Goal: Task Accomplishment & Management: Use online tool/utility

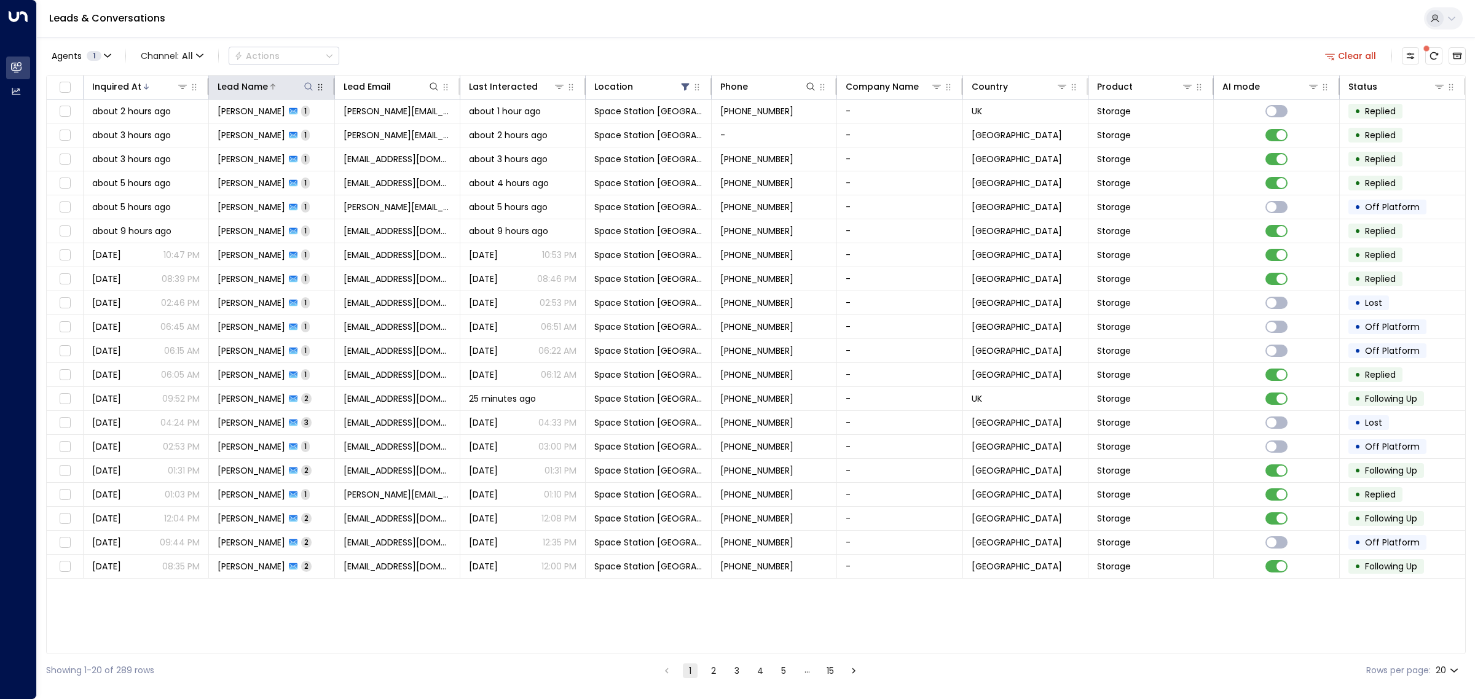
click at [307, 87] on icon at bounding box center [309, 87] width 10 height 10
type input "******"
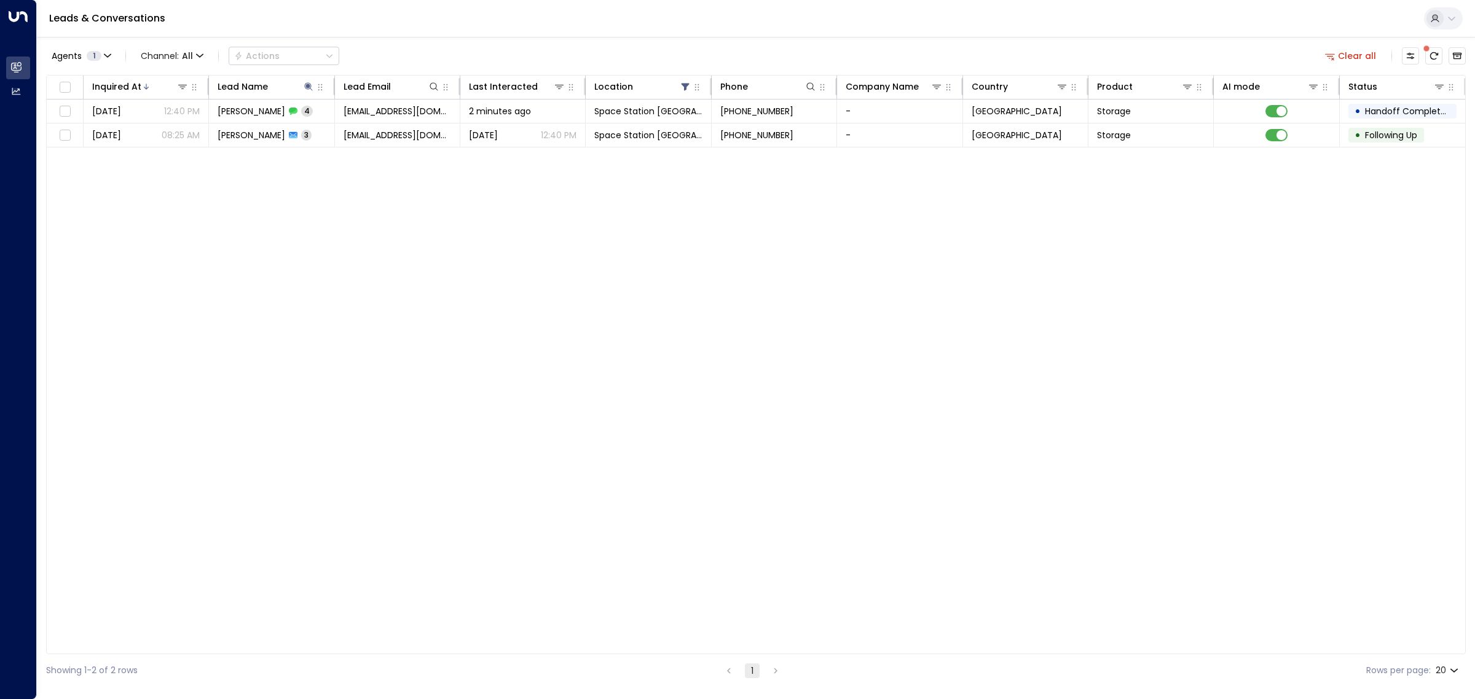
click at [404, 269] on div "Inquired At Lead Name Lead Email Last Interacted Location Phone Company Name Co…" at bounding box center [755, 364] width 1419 height 579
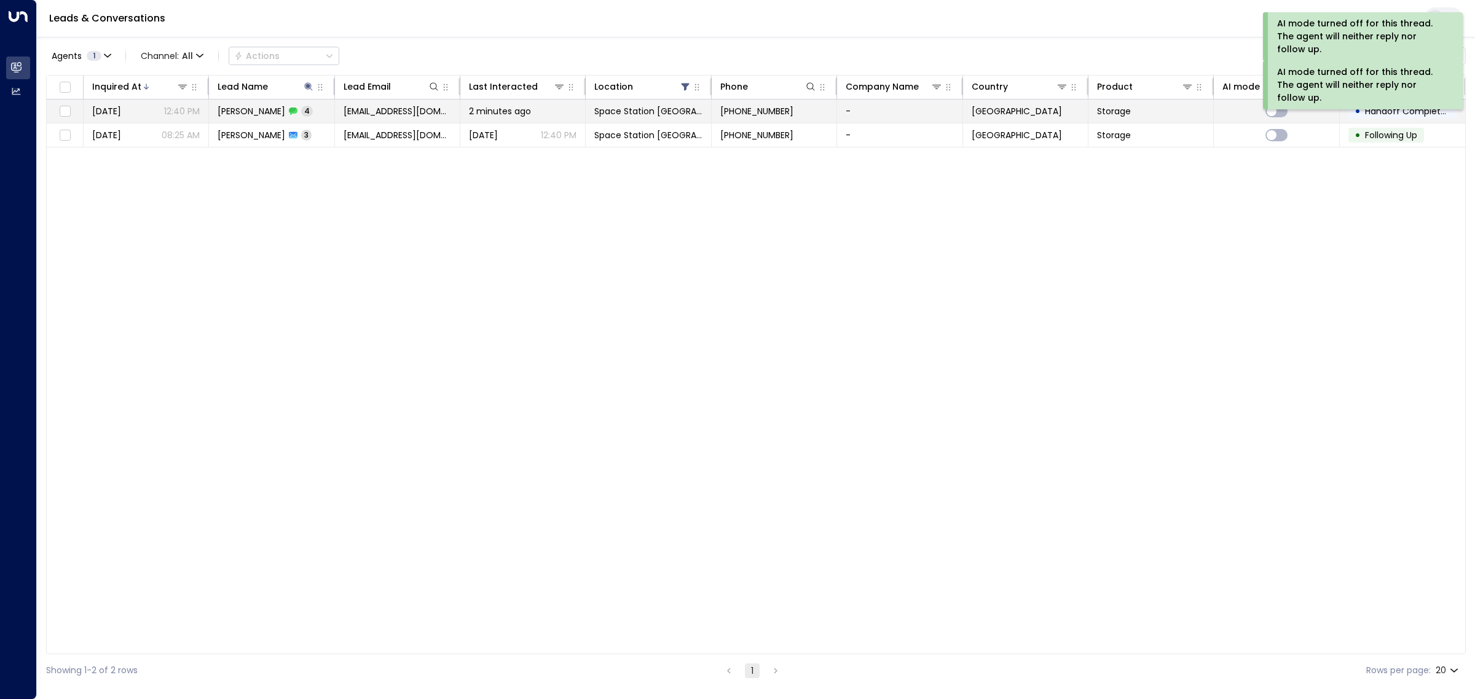
click at [406, 106] on span "[EMAIL_ADDRESS][DOMAIN_NAME]" at bounding box center [397, 111] width 108 height 12
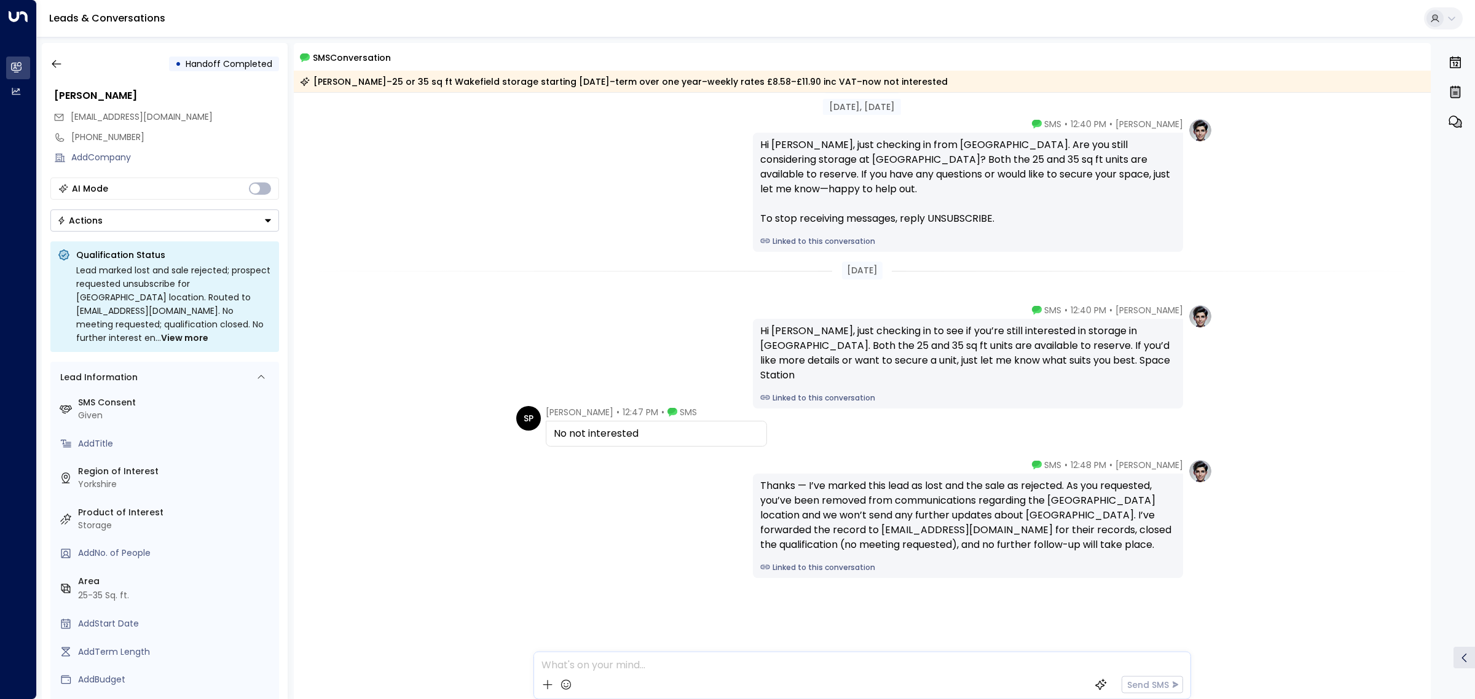
scroll to position [31, 0]
click at [57, 65] on icon "button" at bounding box center [56, 64] width 12 height 12
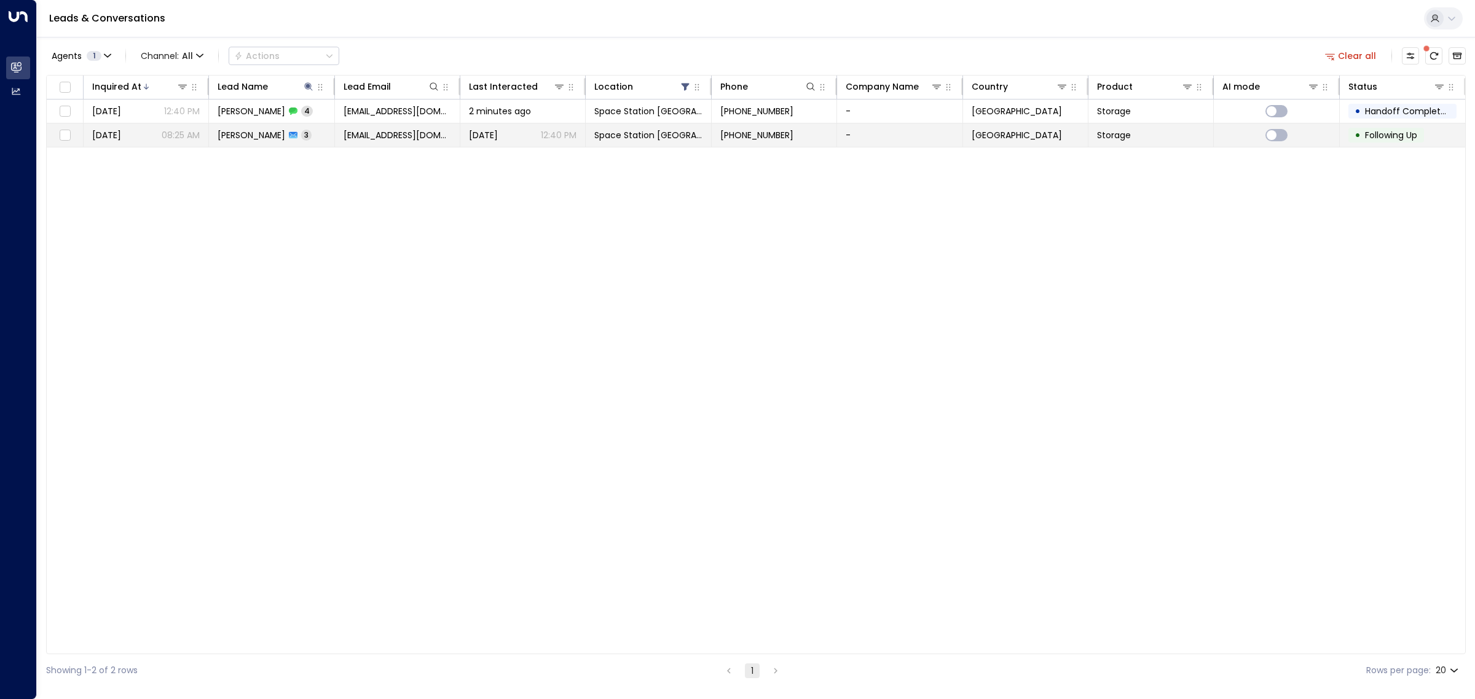
click at [259, 130] on span "[PERSON_NAME]" at bounding box center [252, 135] width 68 height 12
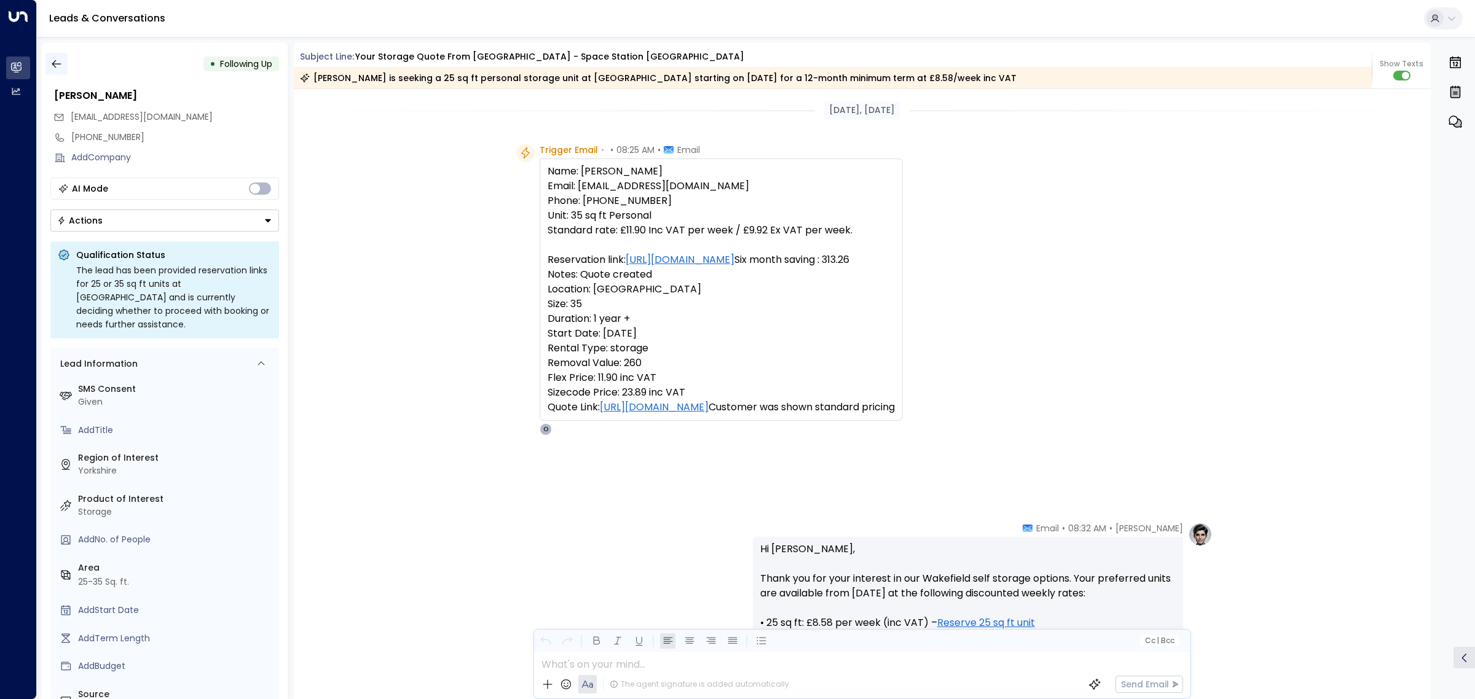
click at [60, 60] on icon "button" at bounding box center [56, 64] width 12 height 12
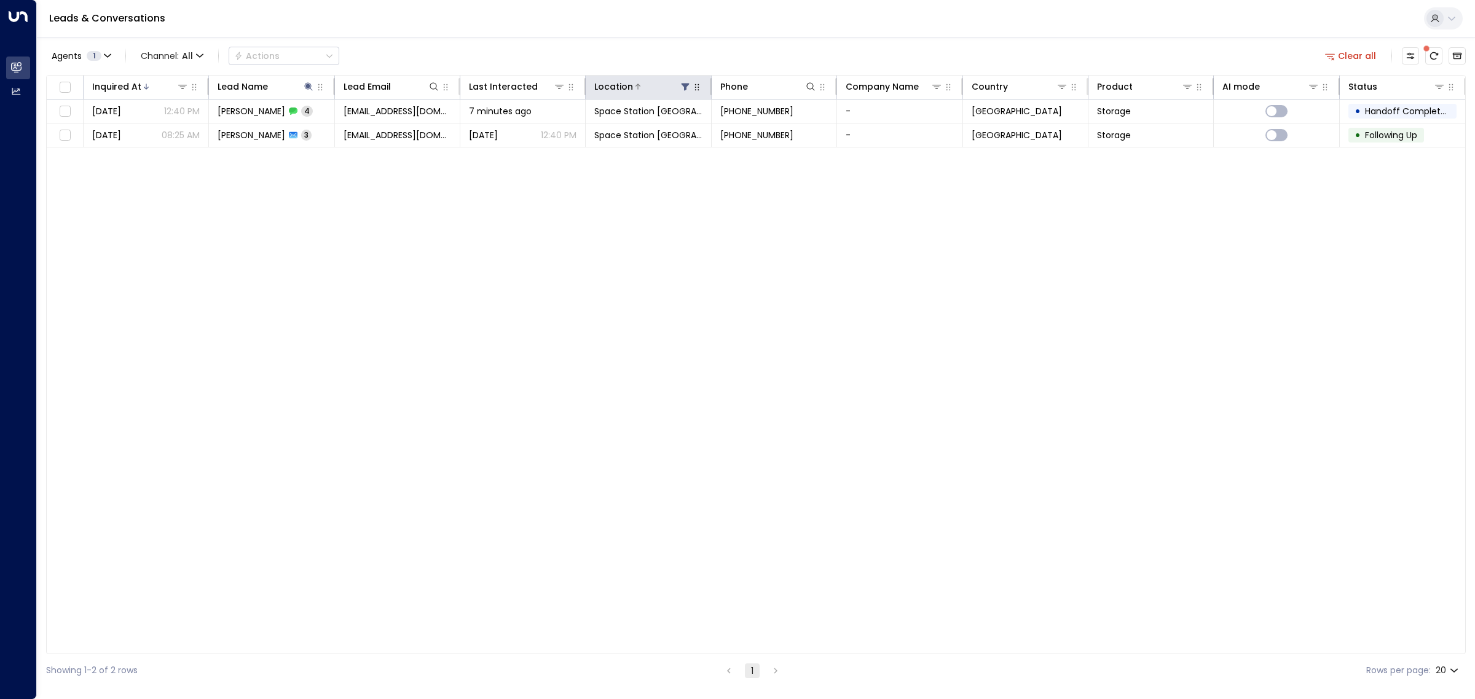
click at [683, 87] on icon at bounding box center [685, 87] width 10 height 10
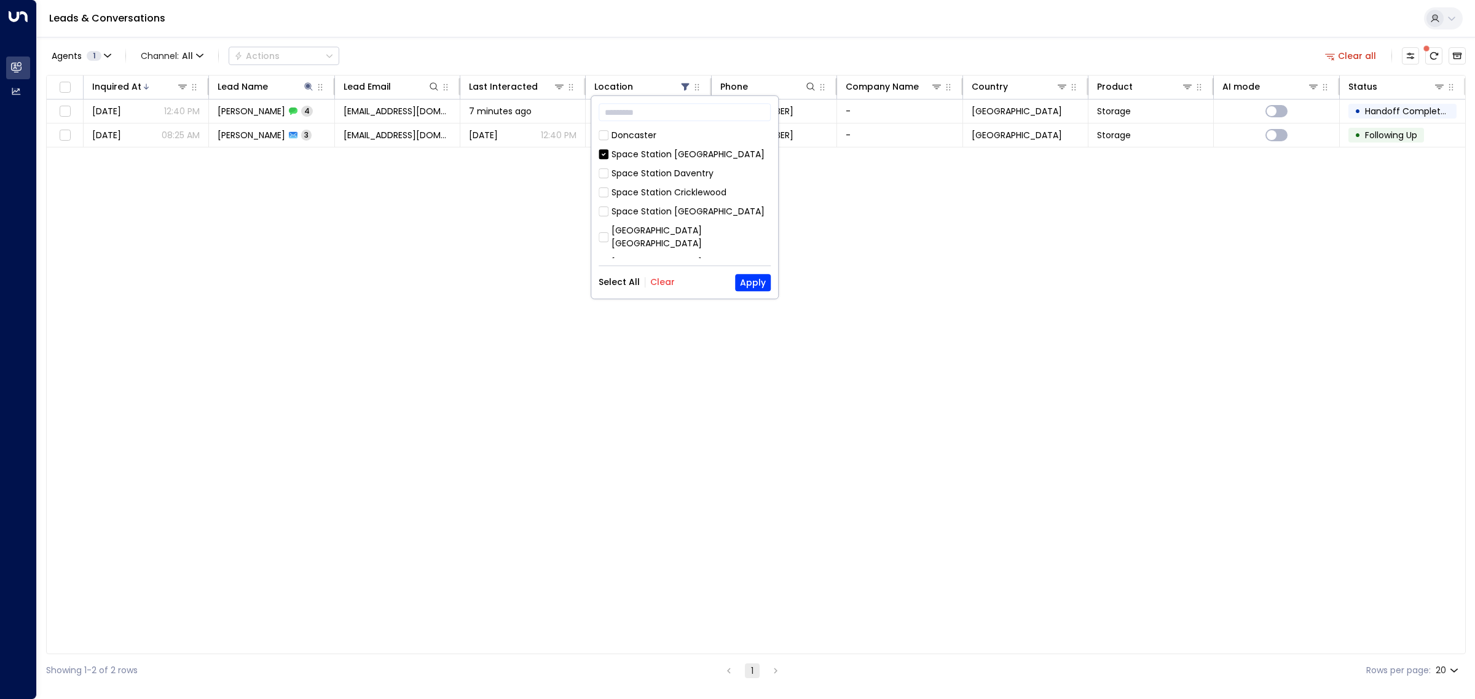
drag, startPoint x: 621, startPoint y: 280, endPoint x: 696, endPoint y: 293, distance: 76.2
click at [622, 280] on button "Select All" at bounding box center [618, 283] width 41 height 10
click at [762, 277] on button "Apply" at bounding box center [753, 282] width 36 height 17
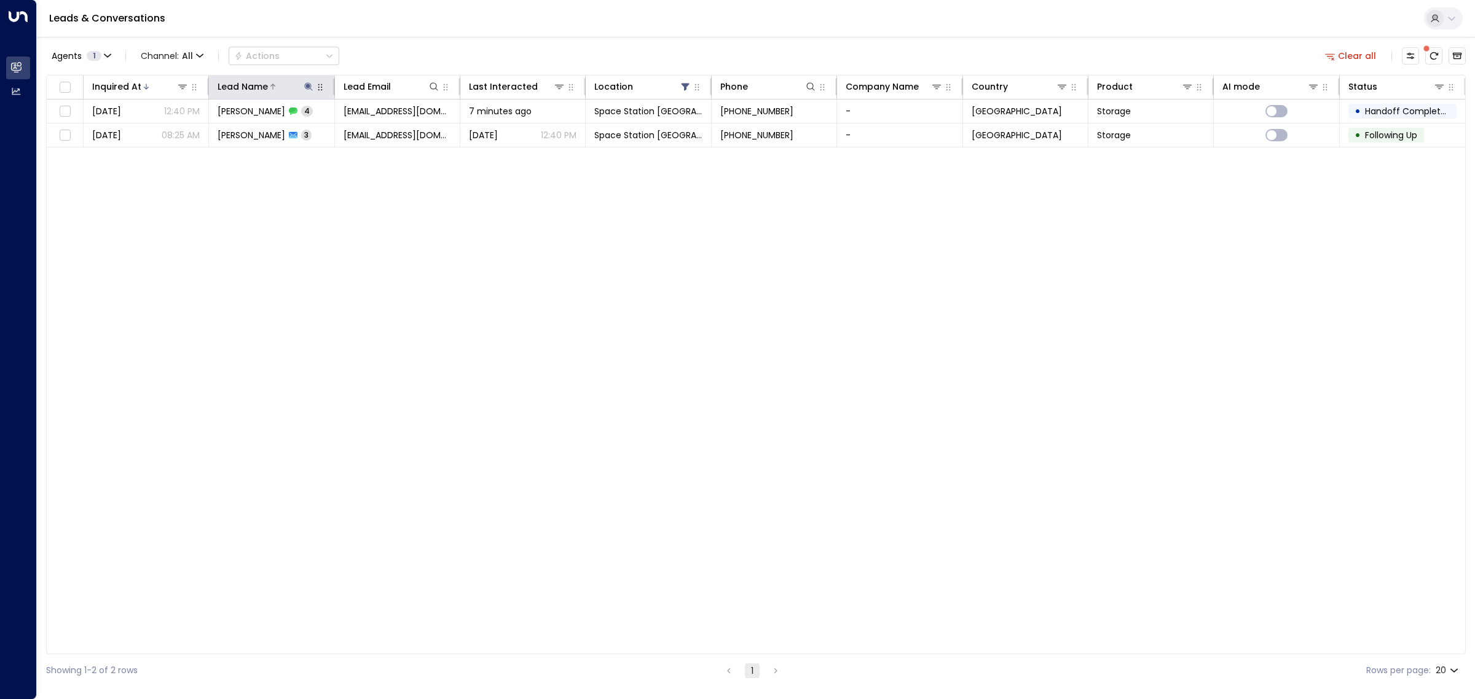
click at [305, 87] on icon at bounding box center [308, 86] width 8 height 8
click at [386, 129] on icon "button" at bounding box center [385, 131] width 8 height 8
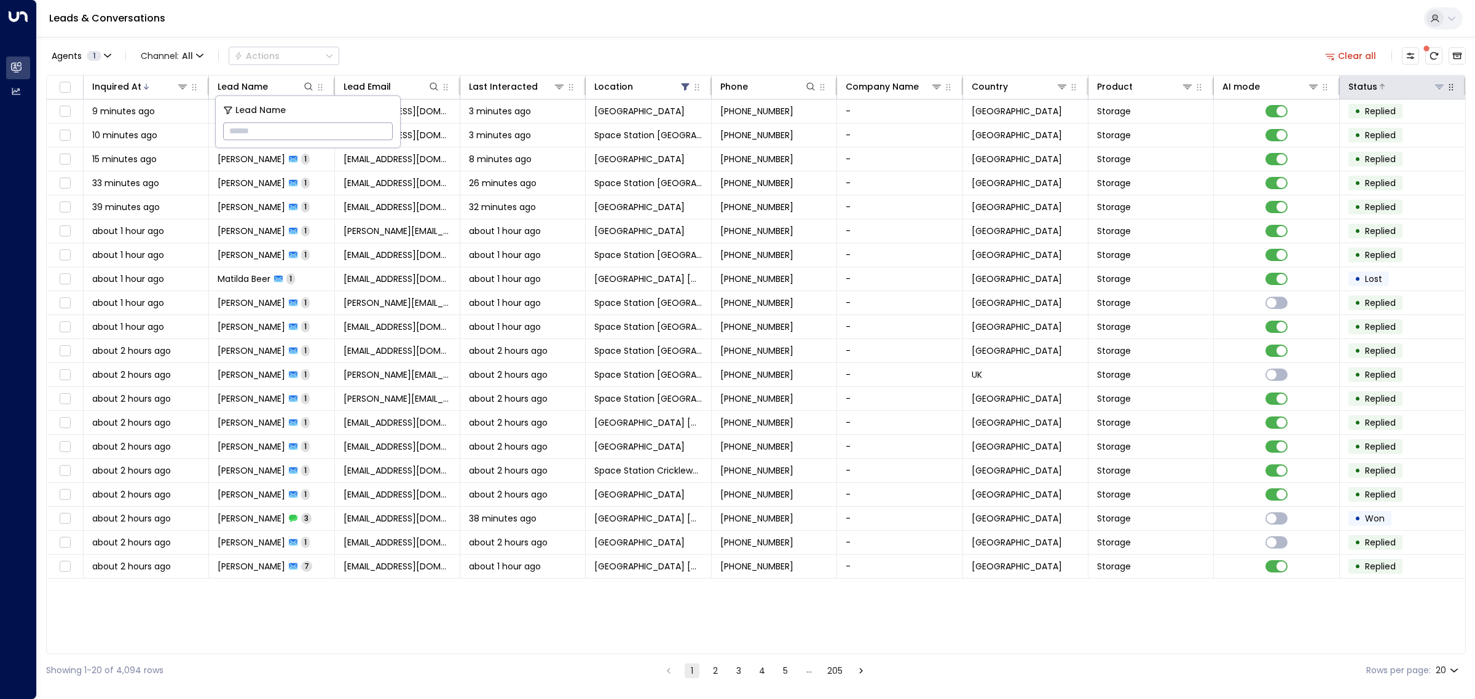
click at [1436, 84] on icon at bounding box center [1439, 87] width 10 height 10
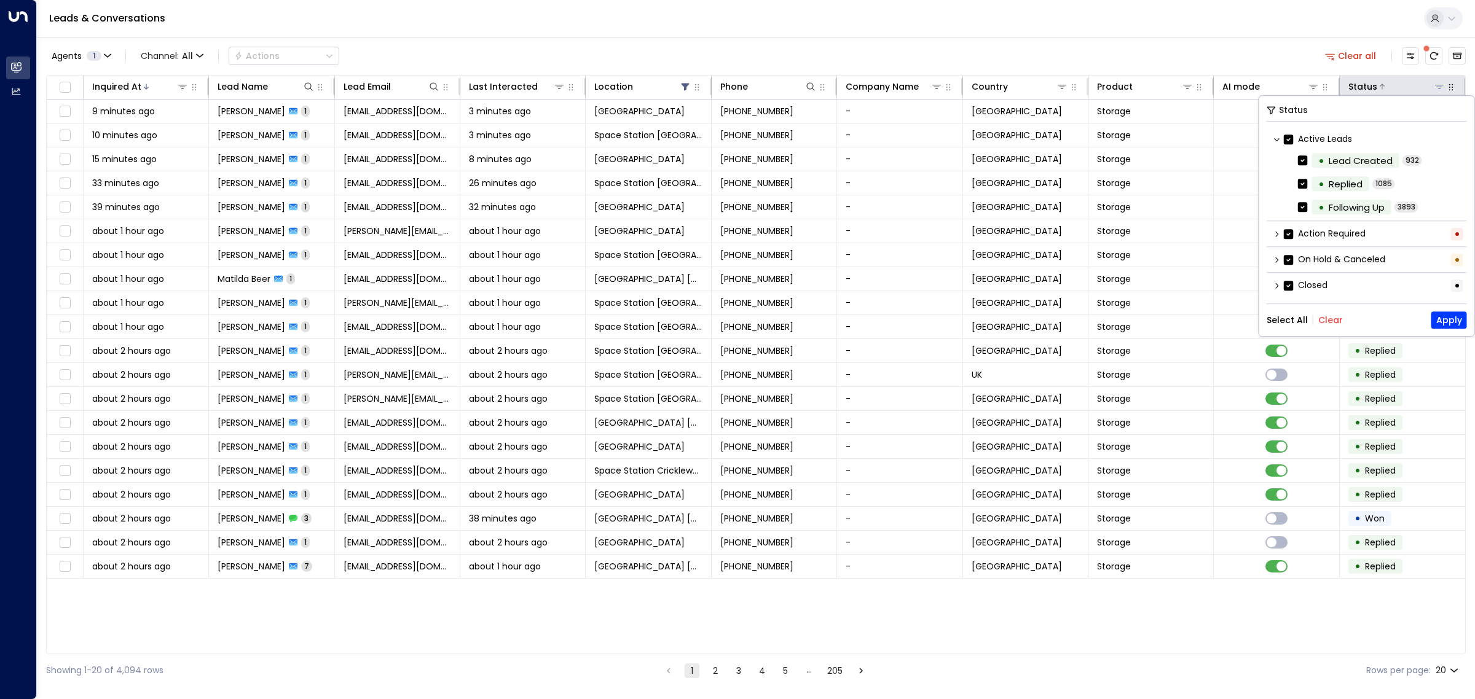
click at [1436, 84] on icon at bounding box center [1439, 87] width 10 height 10
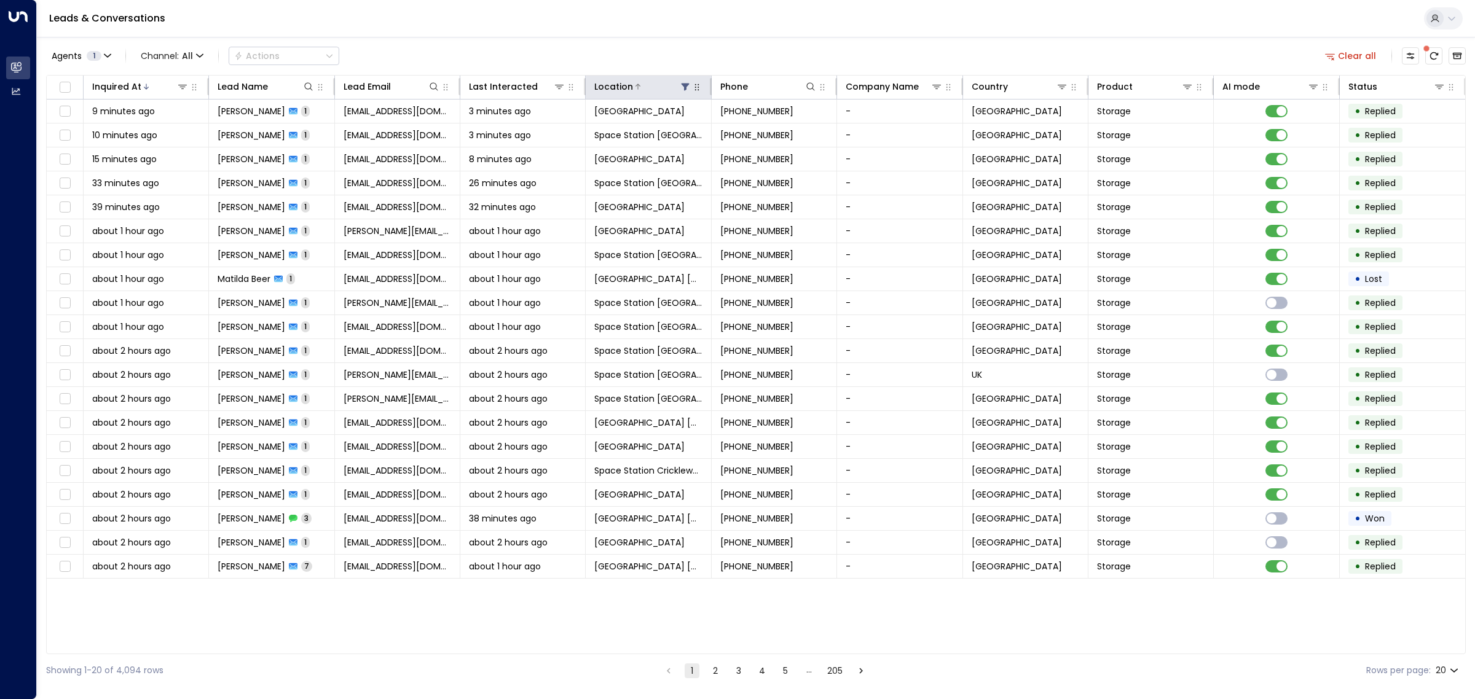
click at [685, 84] on icon at bounding box center [685, 87] width 8 height 7
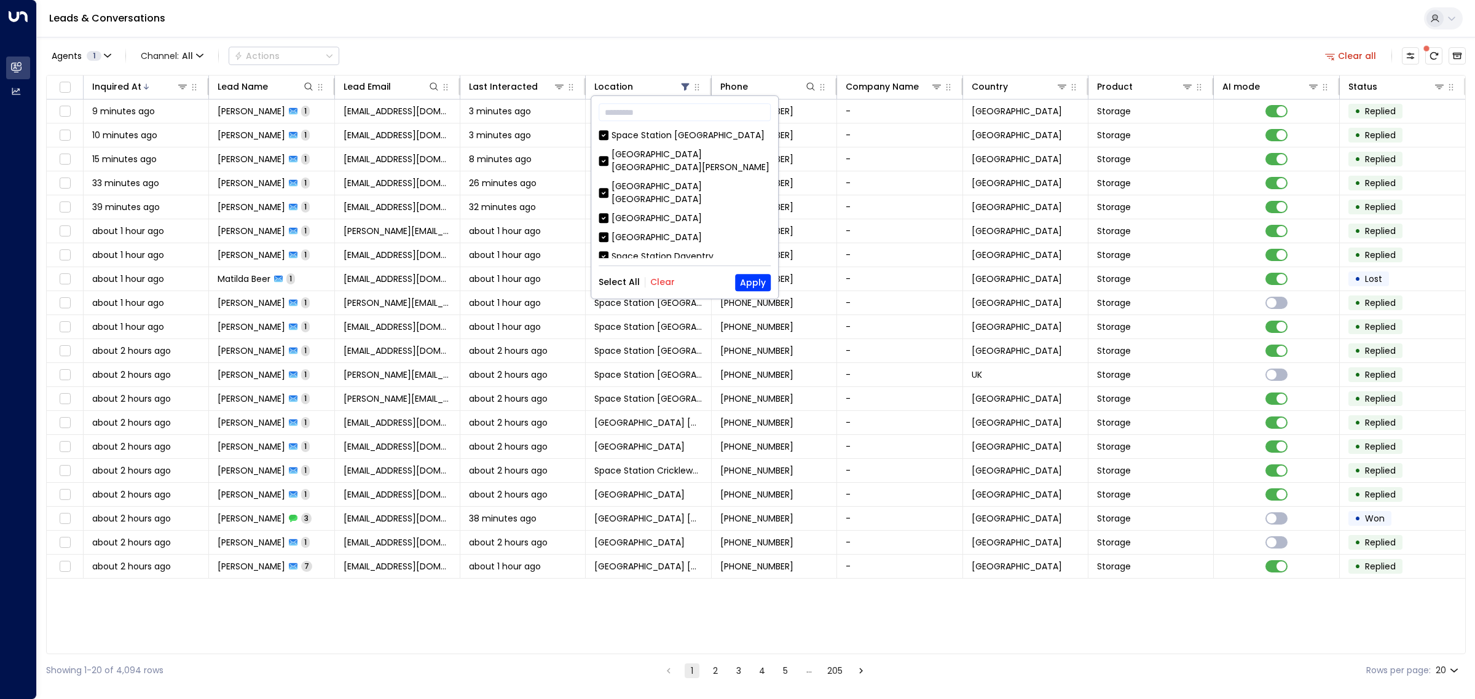
click at [665, 280] on button "Clear" at bounding box center [662, 283] width 25 height 10
click at [758, 287] on button "Apply" at bounding box center [753, 282] width 36 height 17
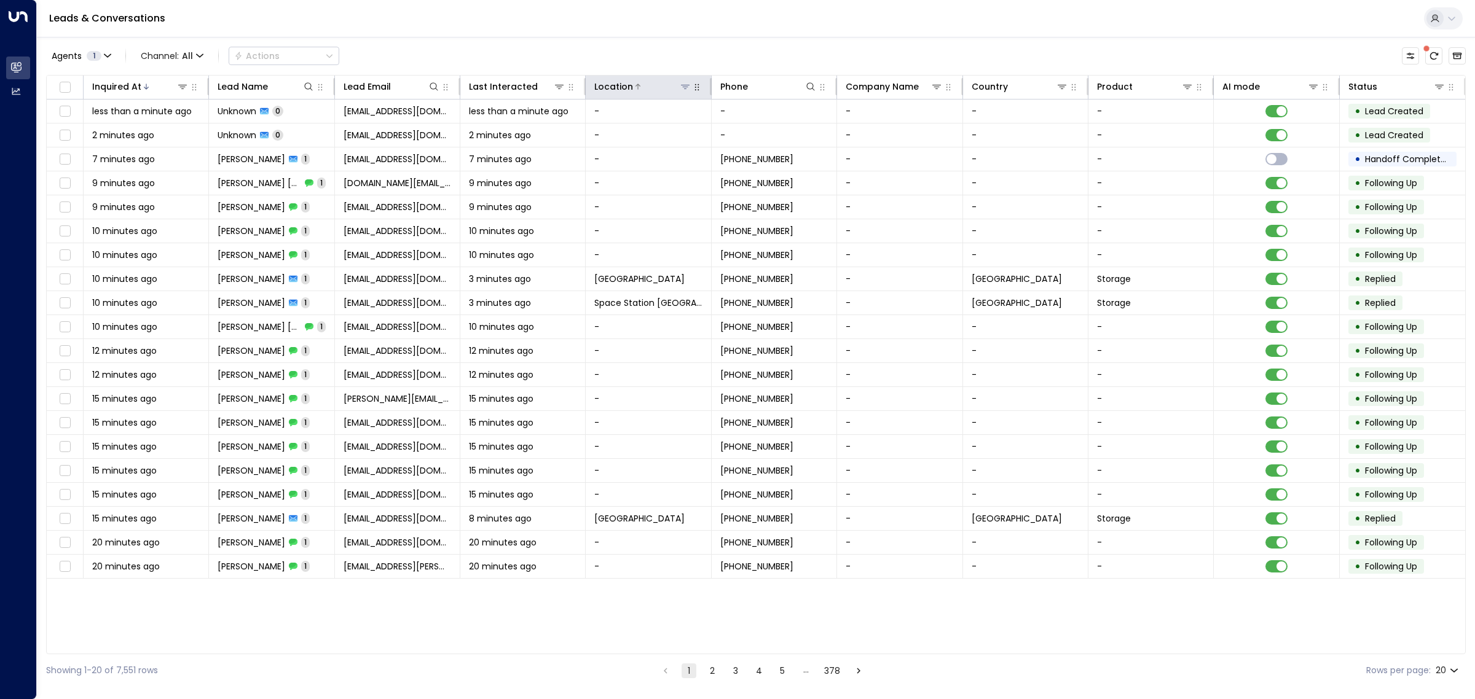
click at [687, 83] on icon at bounding box center [685, 87] width 10 height 10
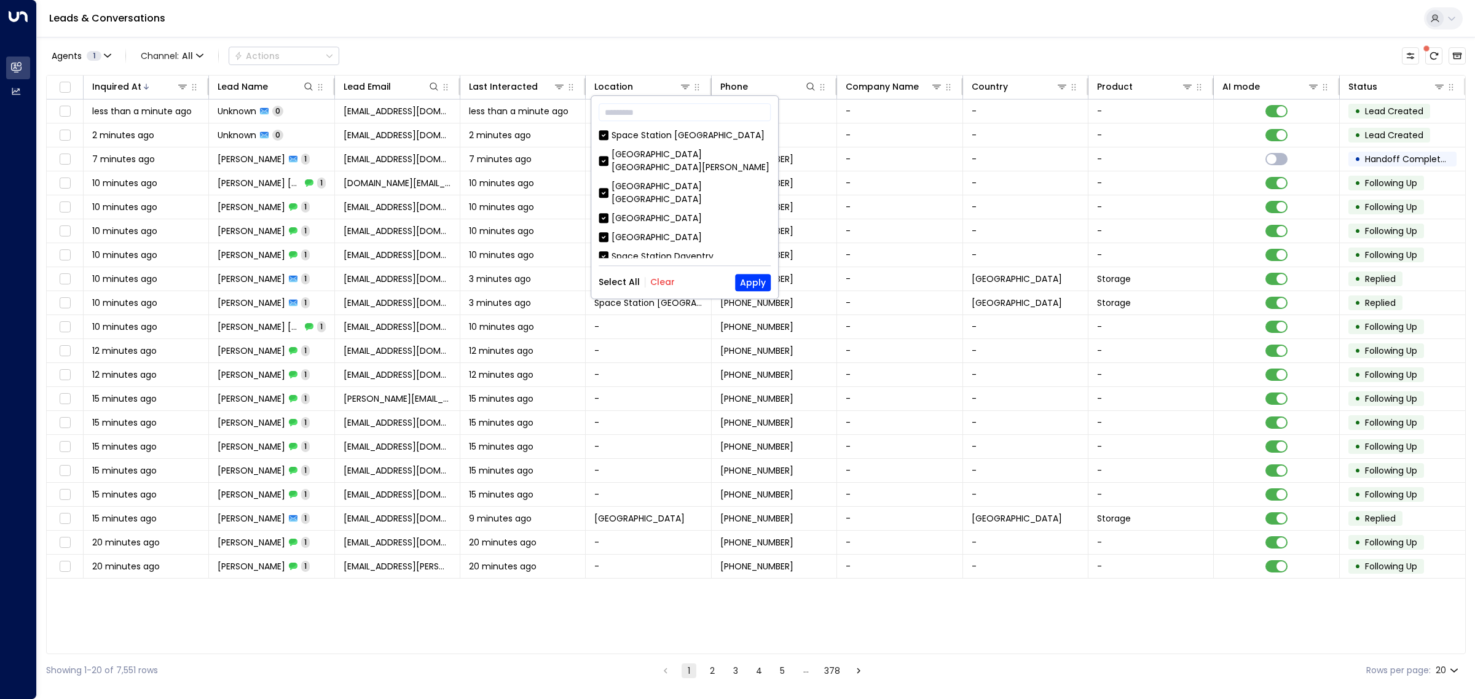
click at [657, 280] on button "Clear" at bounding box center [662, 283] width 25 height 10
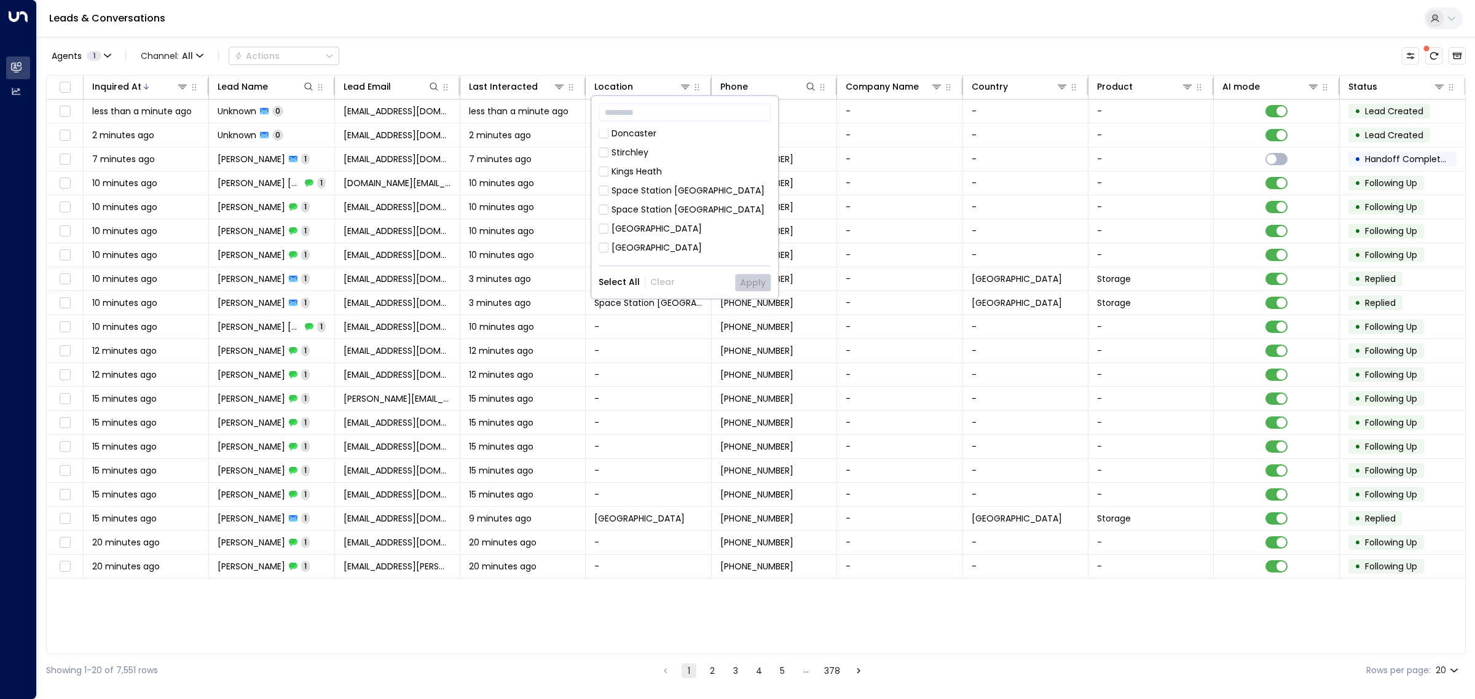
click at [675, 292] on div "Space Station [GEOGRAPHIC_DATA]" at bounding box center [687, 298] width 153 height 13
click at [675, 323] on div "Wakefield" at bounding box center [684, 329] width 172 height 13
click at [653, 202] on div "Space Station [GEOGRAPHIC_DATA]" at bounding box center [687, 208] width 153 height 13
click at [743, 283] on button "Apply" at bounding box center [753, 282] width 36 height 17
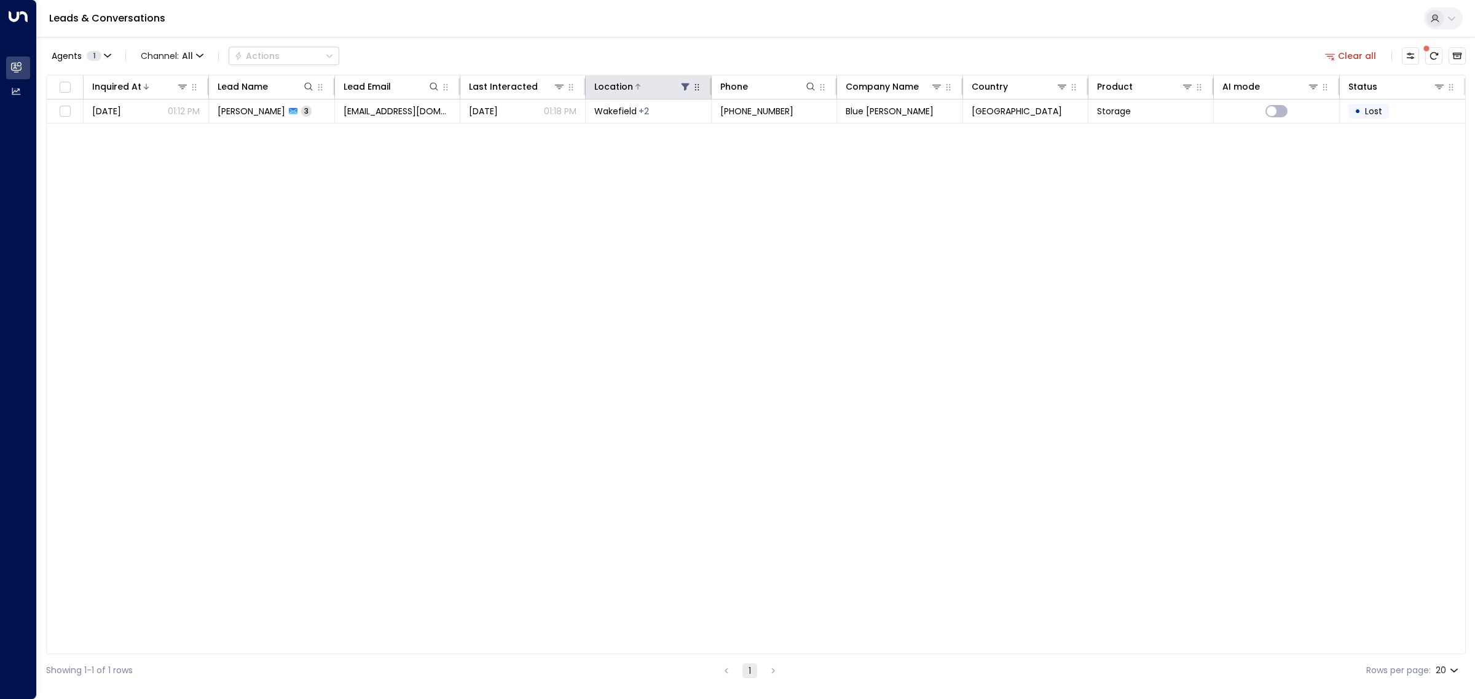
click at [686, 89] on icon at bounding box center [685, 87] width 10 height 10
click at [825, 213] on div "Inquired At Lead Name Lead Email Last Interacted Location Phone Company Name Co…" at bounding box center [755, 364] width 1419 height 579
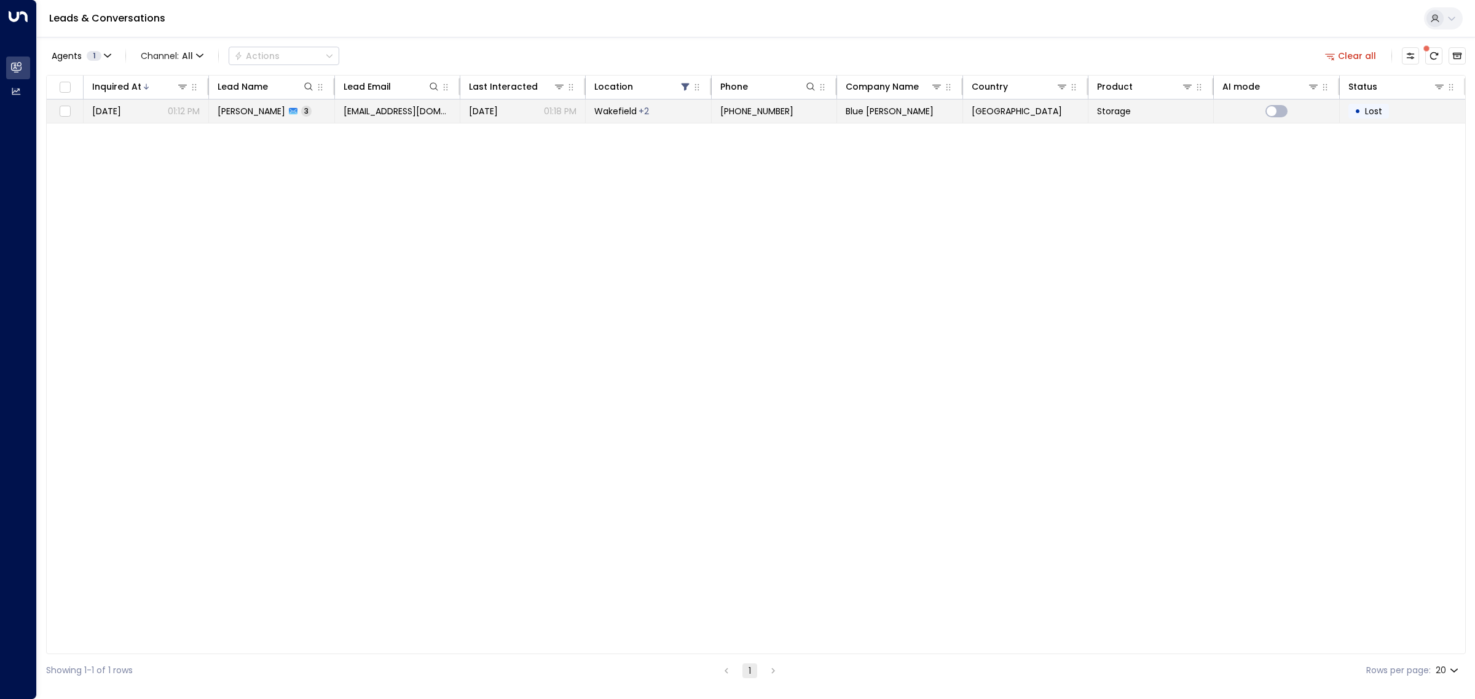
click at [625, 109] on span "Wakefield" at bounding box center [615, 111] width 42 height 12
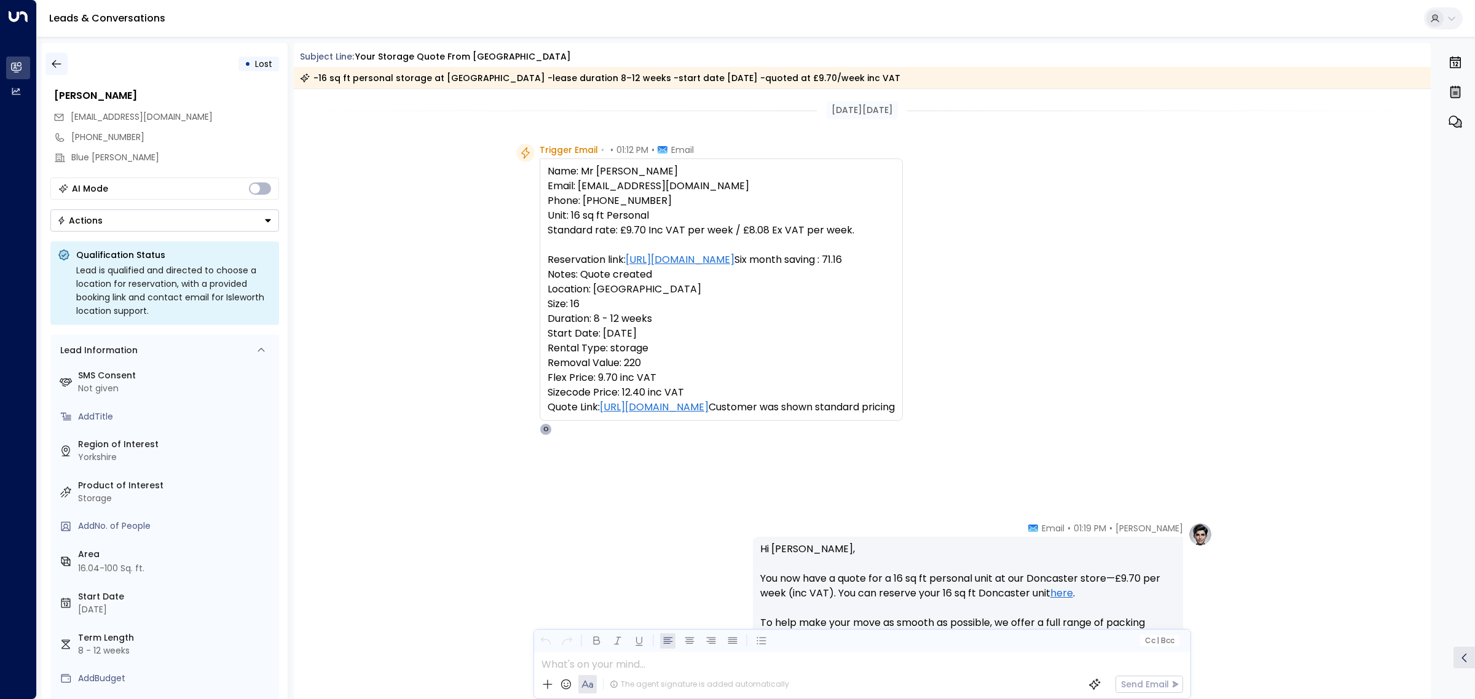
click at [58, 65] on icon "button" at bounding box center [56, 64] width 12 height 12
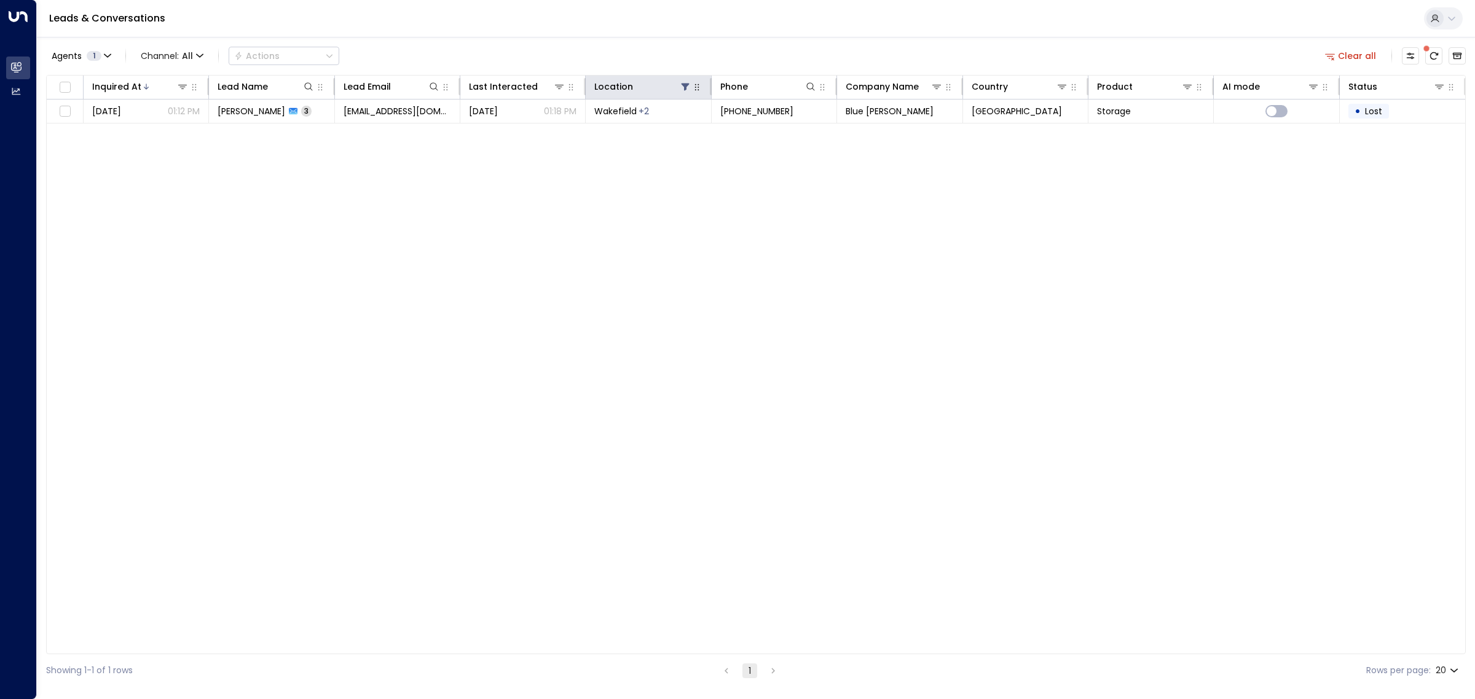
click at [696, 85] on icon "button" at bounding box center [697, 87] width 10 height 10
click at [682, 88] on icon at bounding box center [685, 87] width 10 height 10
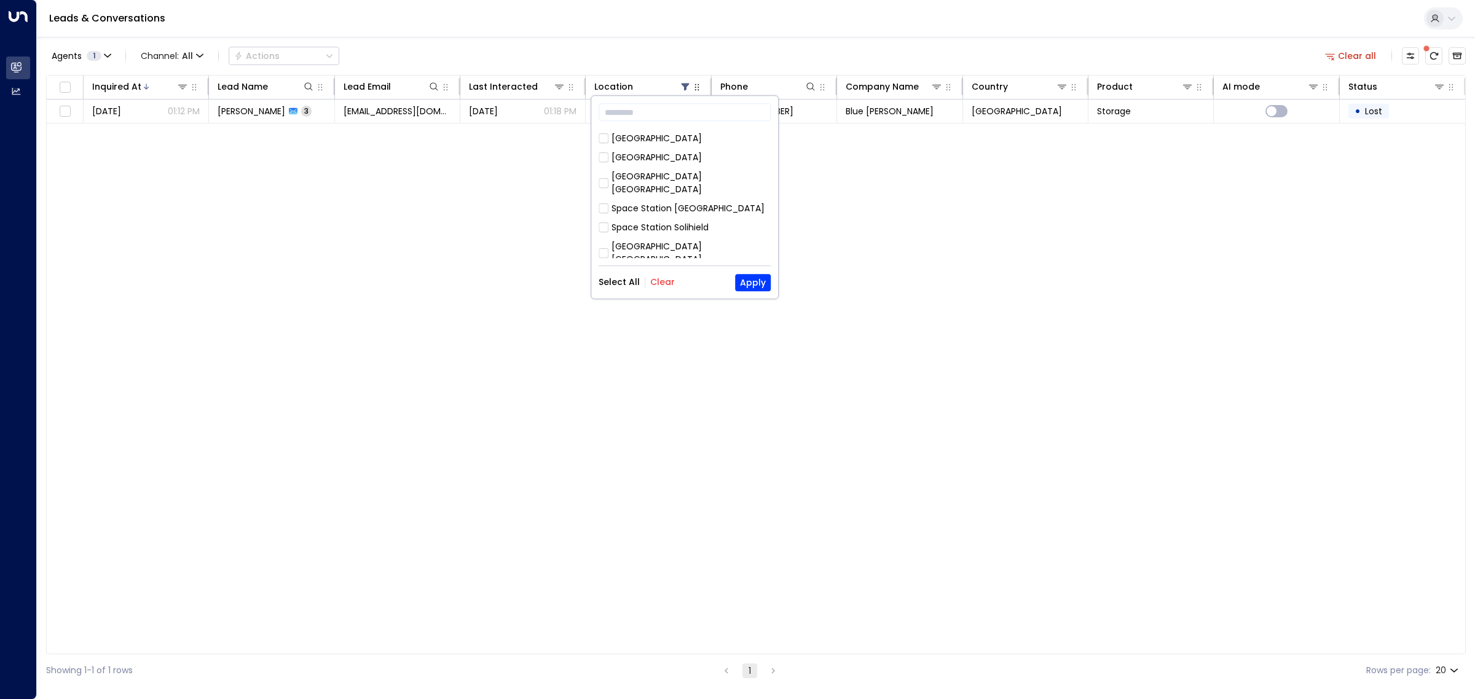
scroll to position [321, 0]
click at [611, 279] on div "Space Station [GEOGRAPHIC_DATA]" at bounding box center [687, 285] width 153 height 13
click at [750, 286] on button "Apply" at bounding box center [753, 282] width 36 height 17
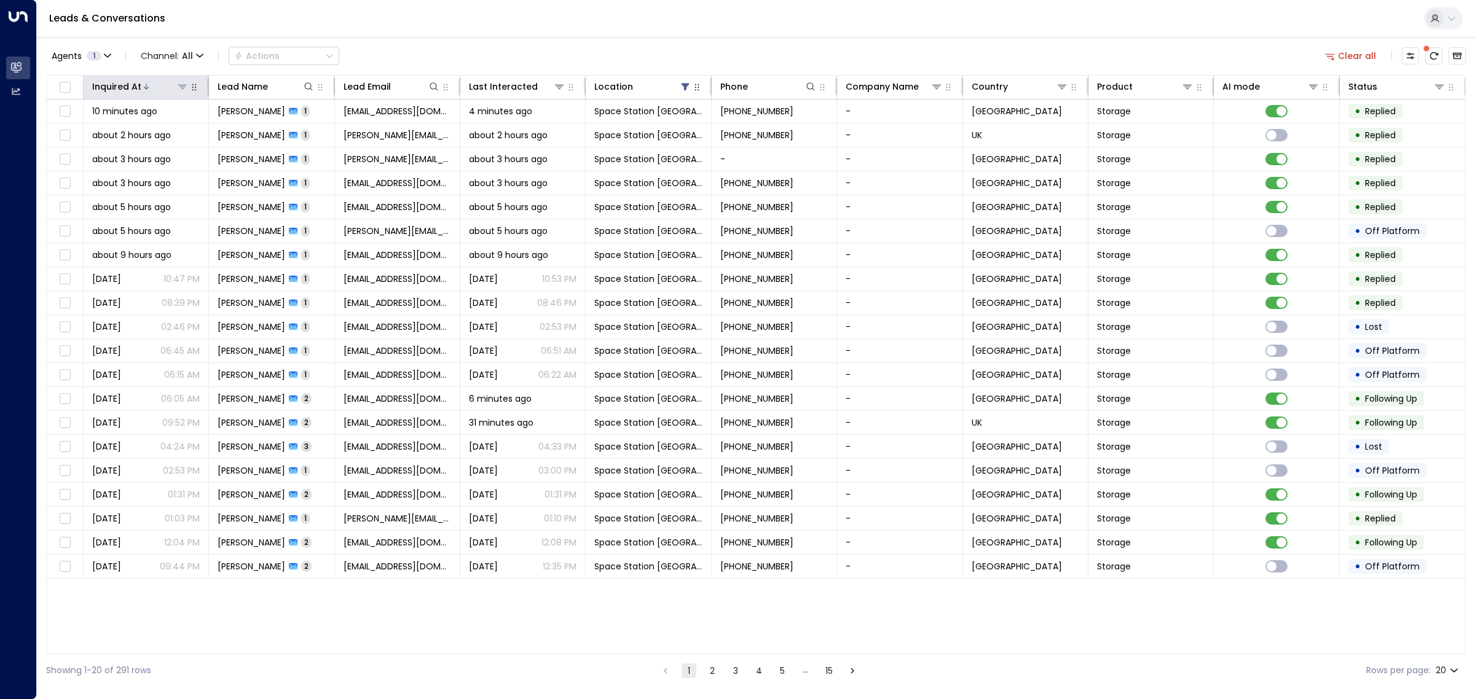
click at [152, 87] on div at bounding box center [164, 86] width 47 height 12
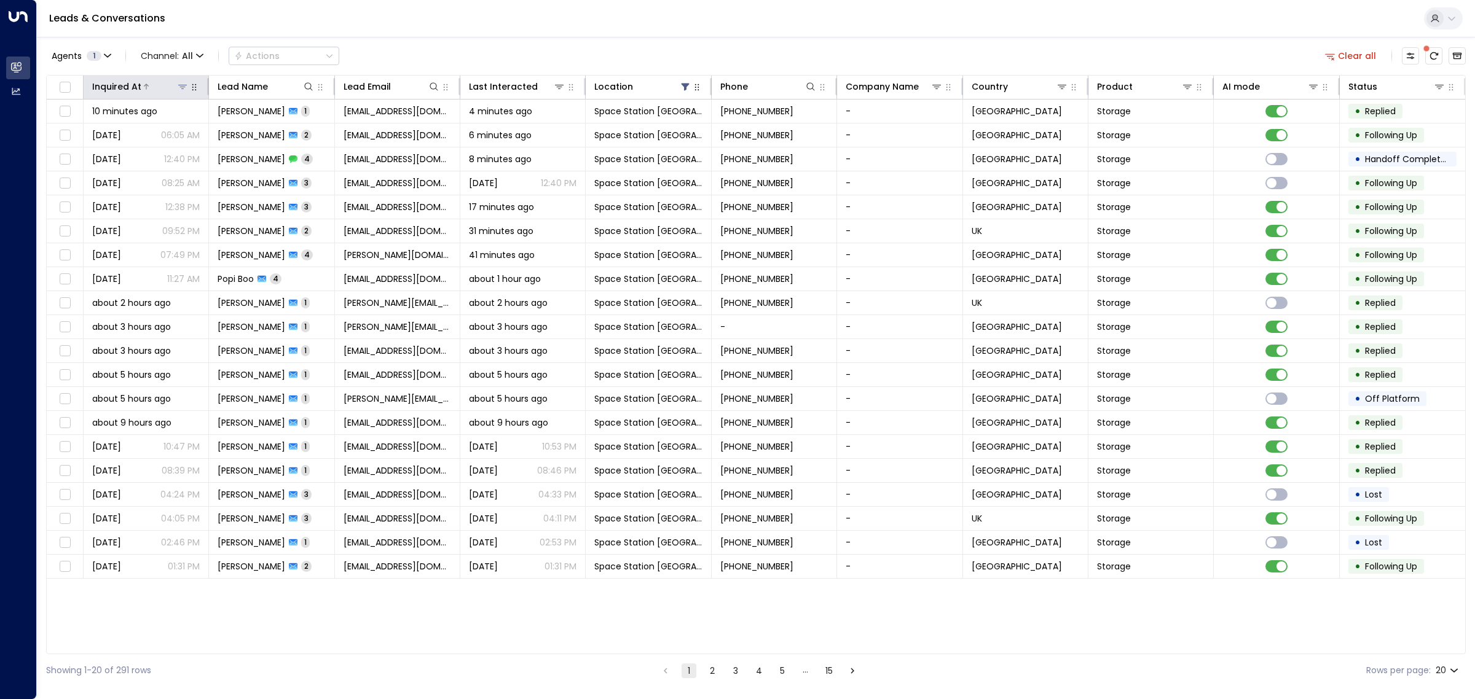
click at [152, 87] on div at bounding box center [164, 86] width 47 height 12
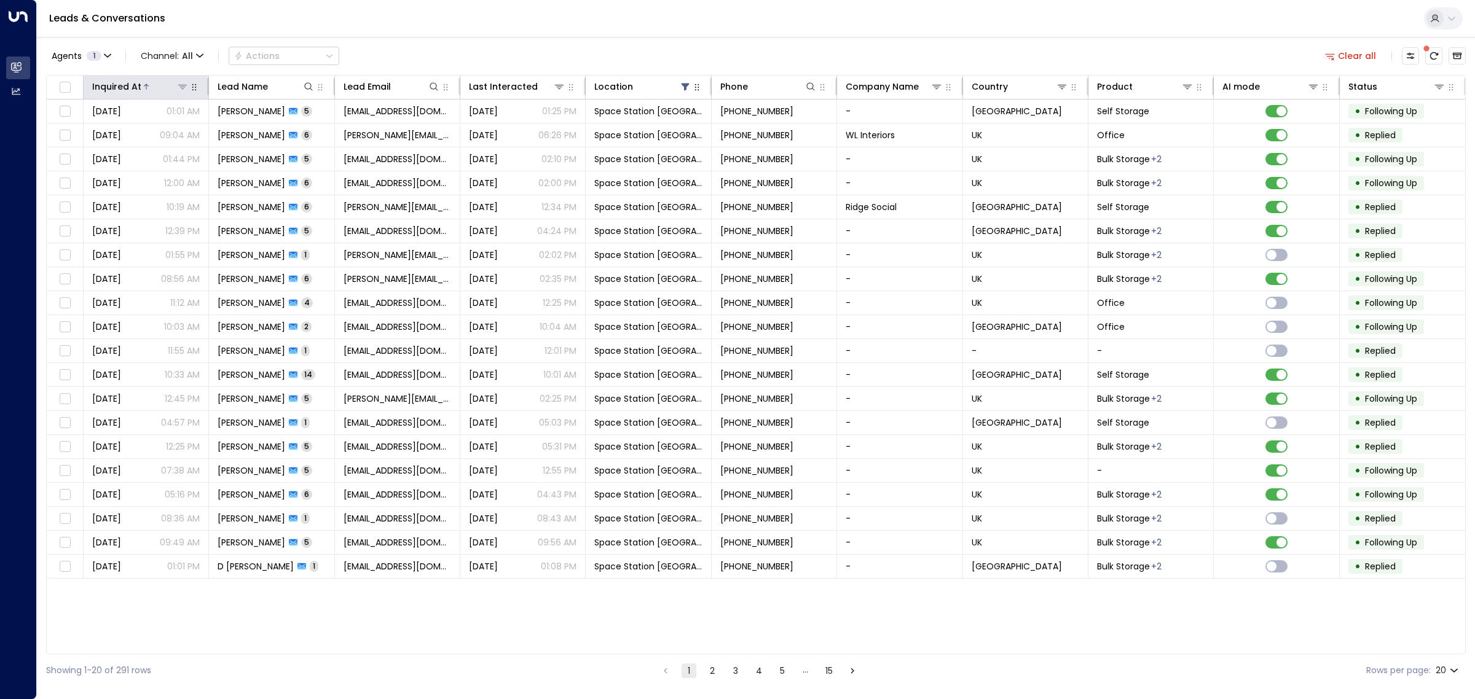
click at [152, 87] on div at bounding box center [164, 86] width 47 height 12
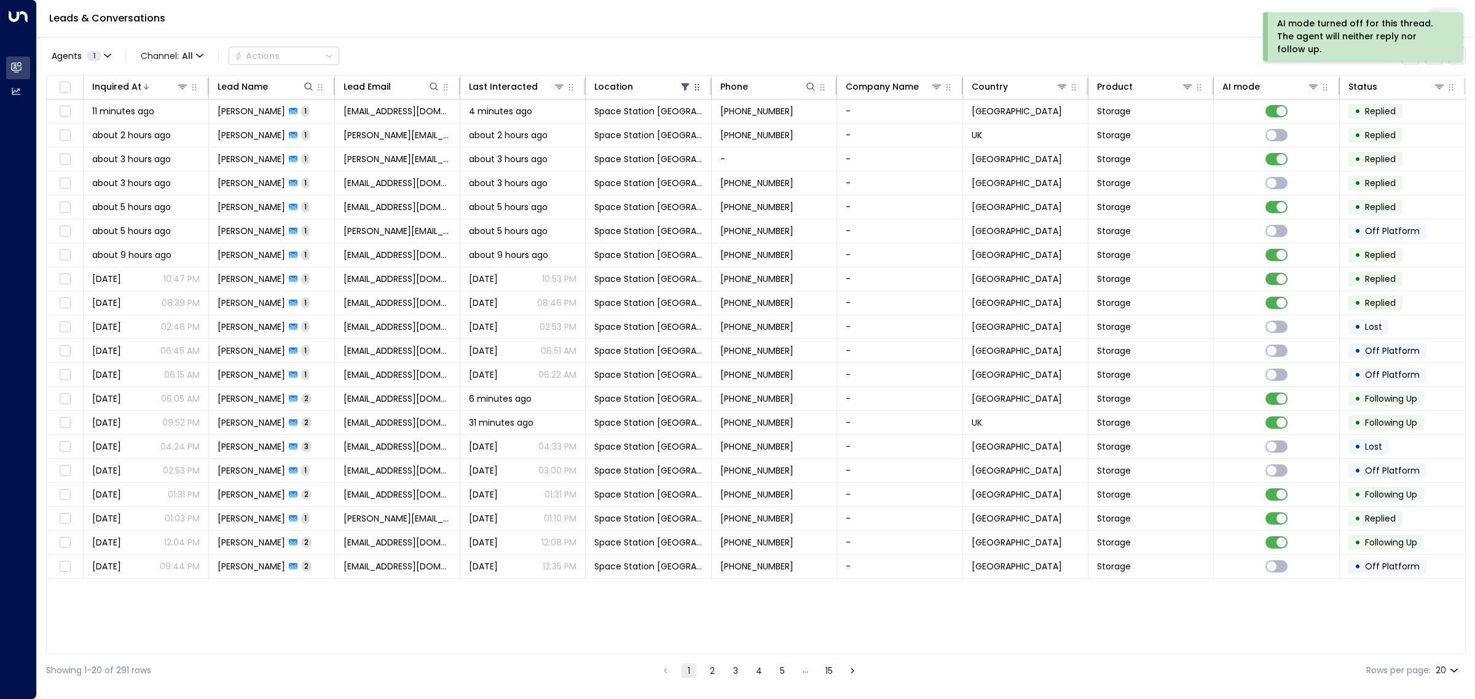
click at [1200, 56] on div "Agents 1 Channel: All Actions Clear all" at bounding box center [755, 56] width 1419 height 26
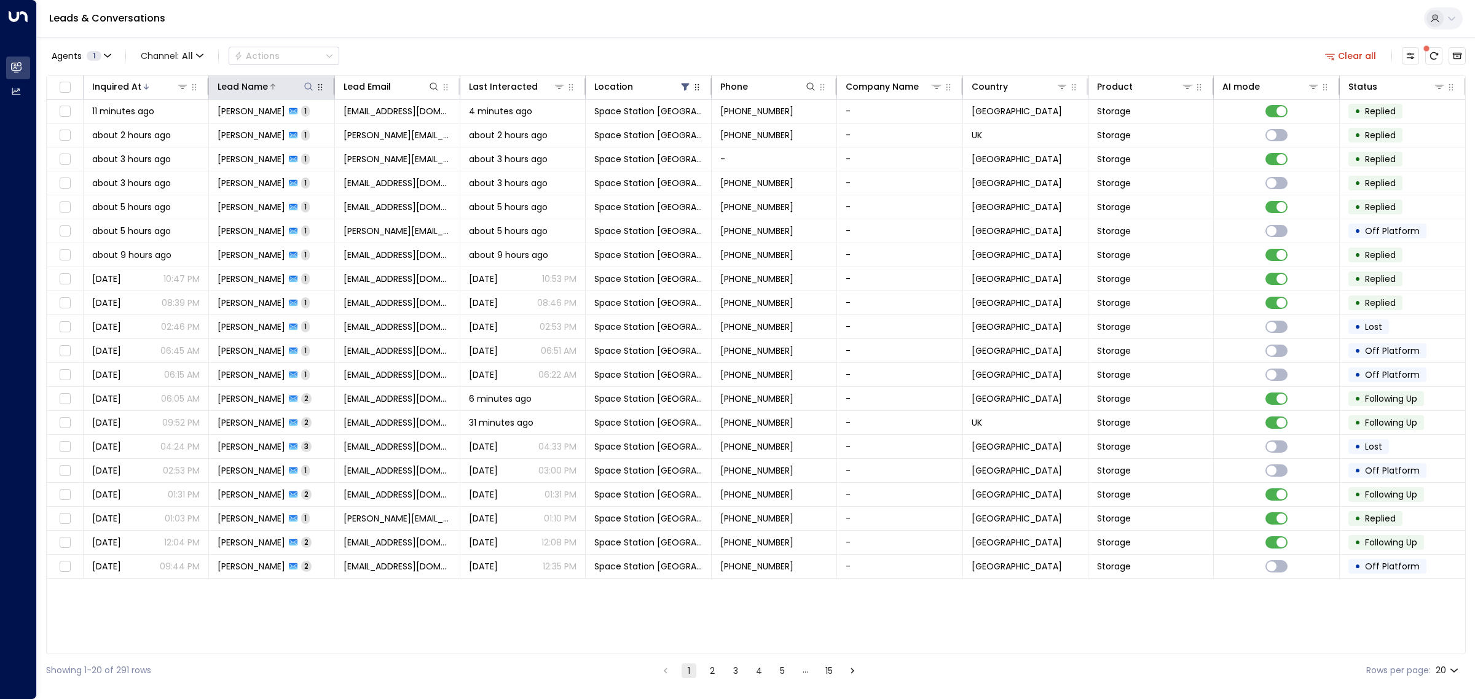
click at [304, 84] on icon at bounding box center [309, 87] width 10 height 10
click at [287, 139] on input "text" at bounding box center [308, 131] width 170 height 23
type input "******"
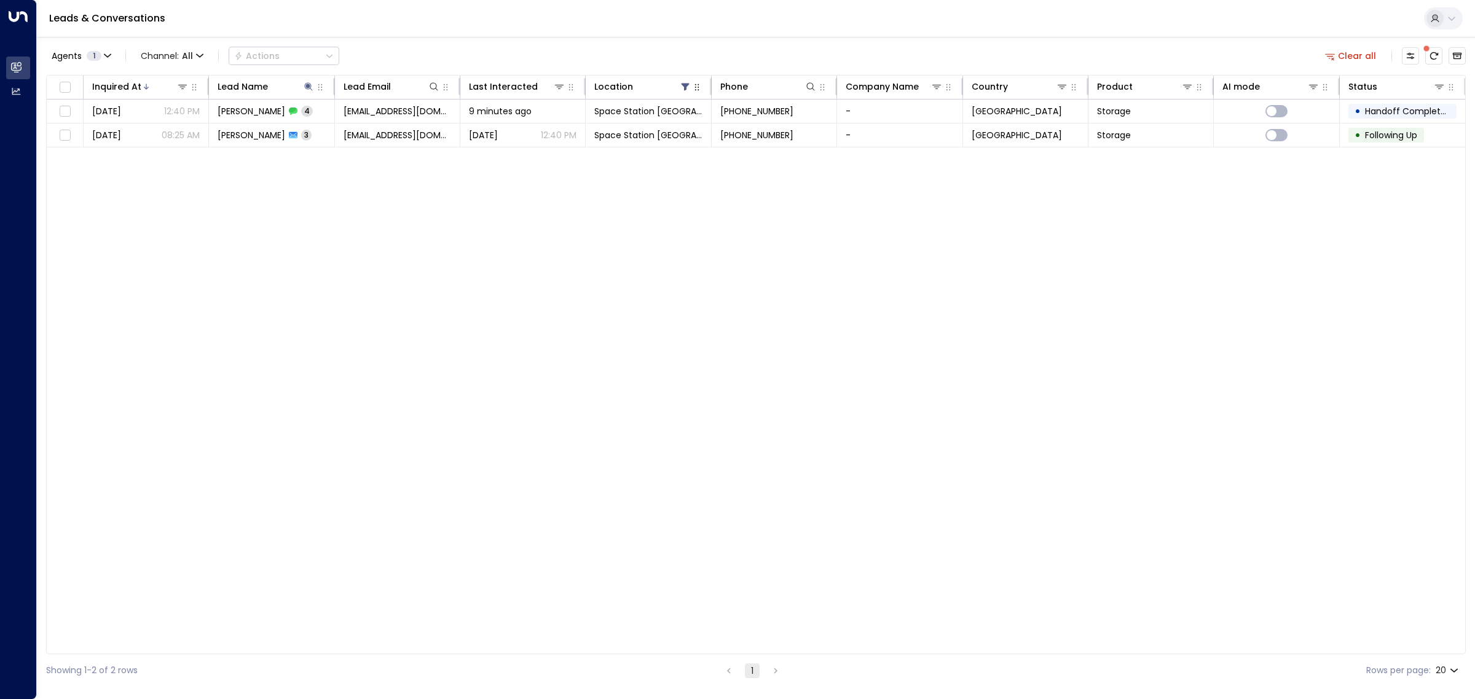
click at [333, 264] on div "Inquired At Lead Name Lead Email Last Interacted Location Phone Company Name Co…" at bounding box center [755, 364] width 1419 height 579
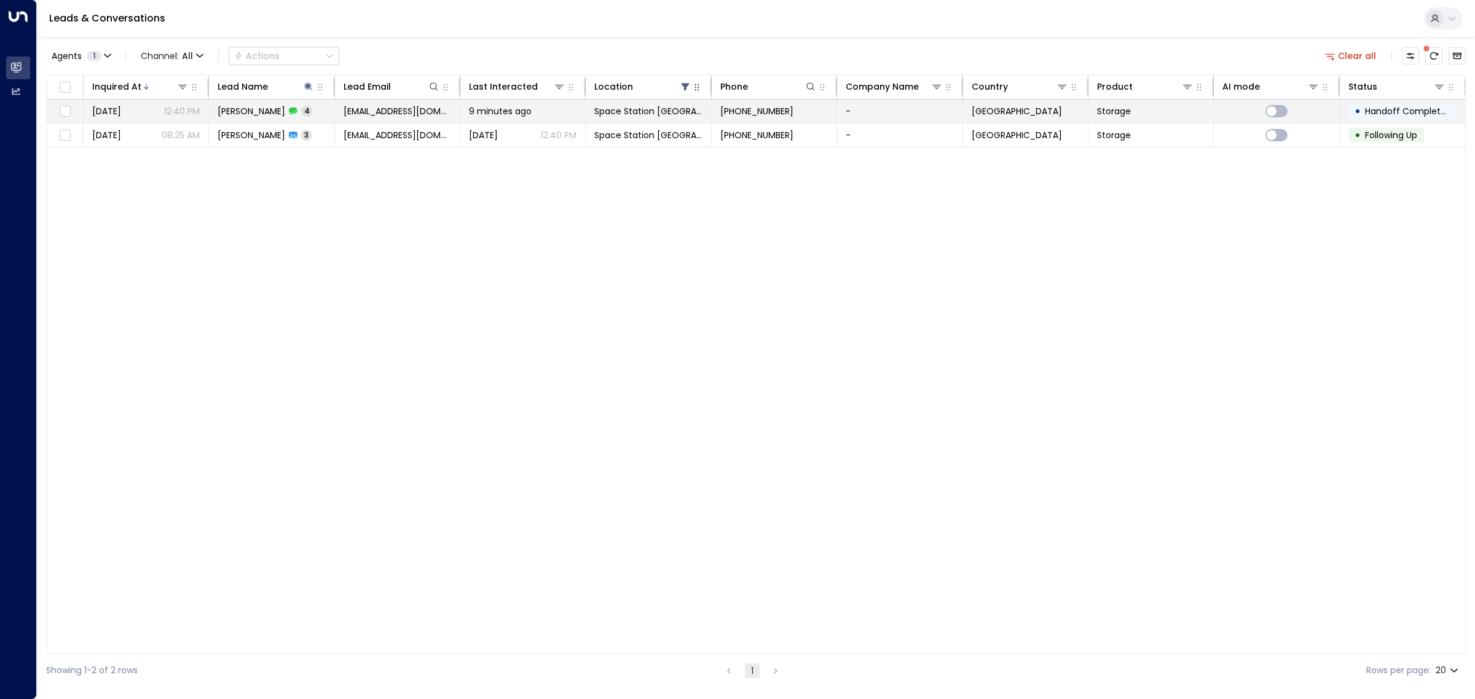
click at [305, 111] on td "[PERSON_NAME] 4" at bounding box center [271, 111] width 125 height 23
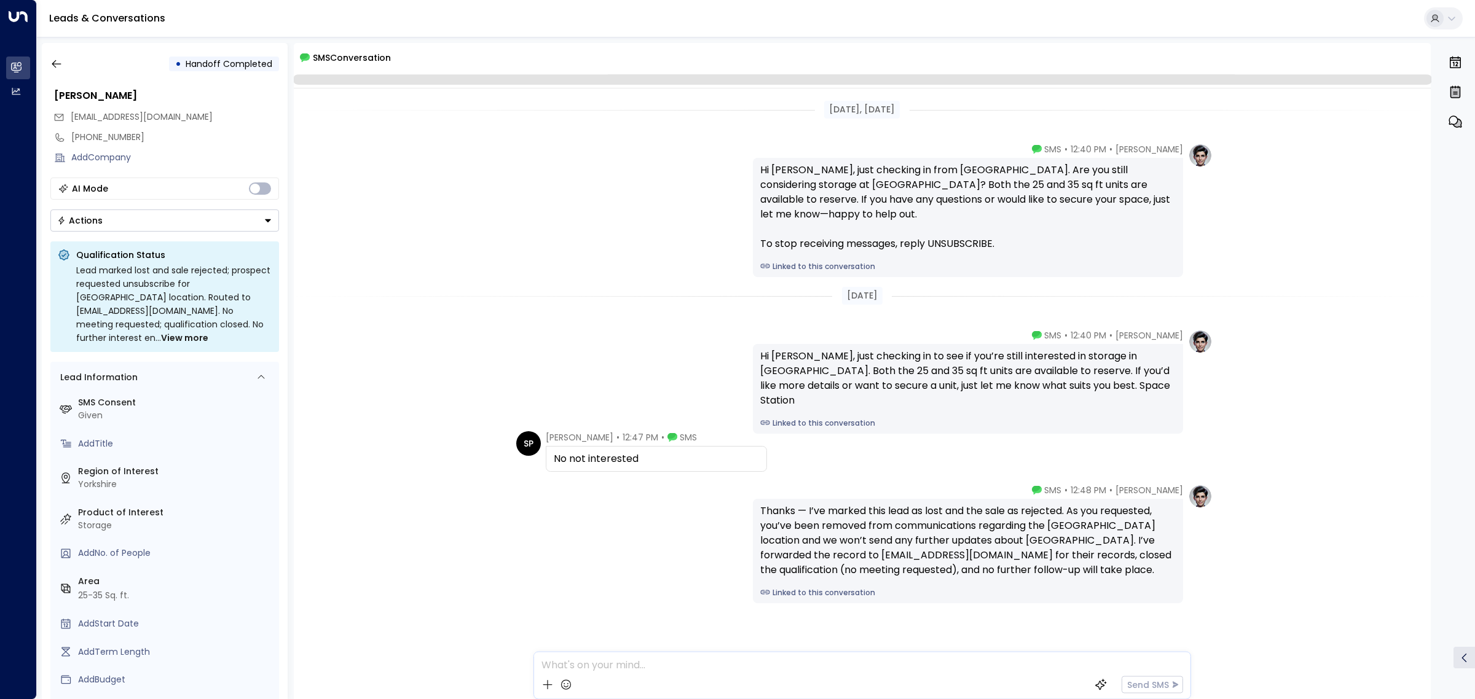
scroll to position [26, 0]
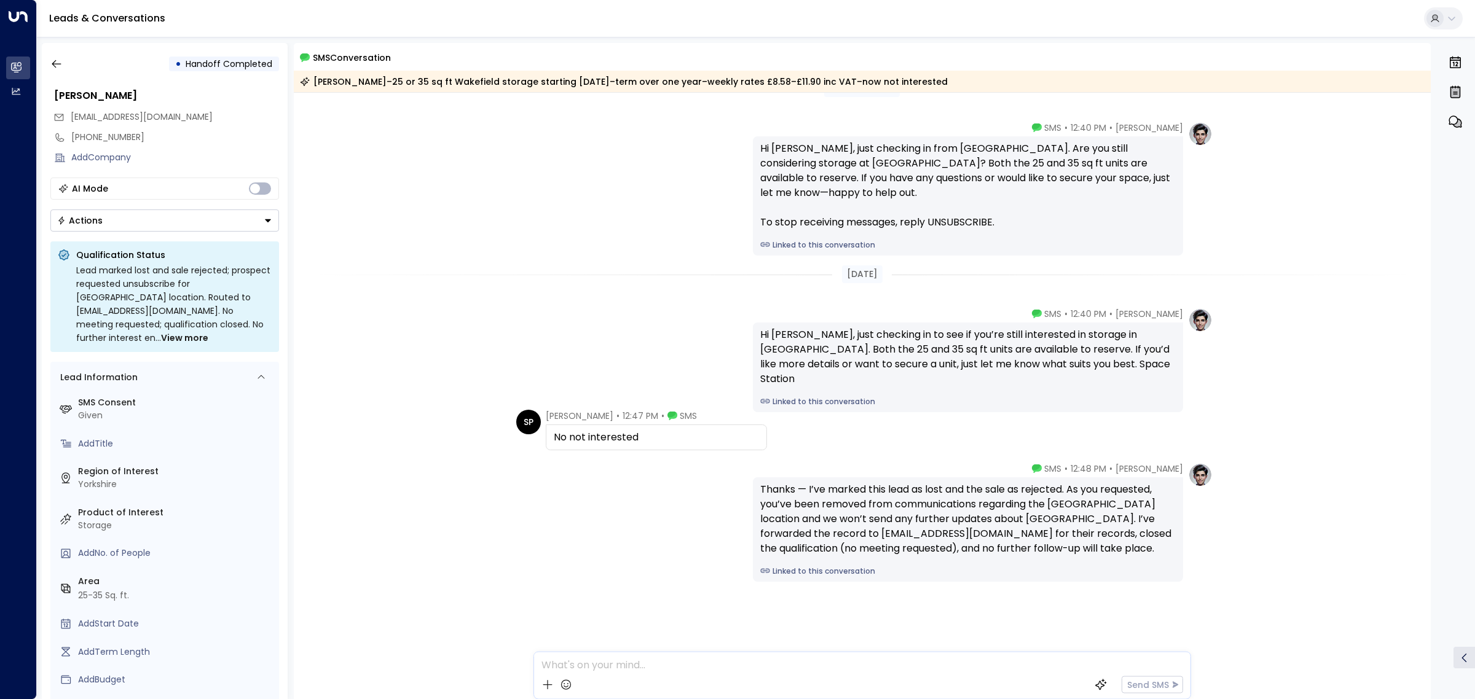
click at [551, 567] on div "[PERSON_NAME] • 12:48 PM • SMS Thanks — I’ve marked this lead as lost and the s…" at bounding box center [862, 522] width 700 height 119
click at [603, 287] on div "[DATE]" at bounding box center [862, 274] width 1137 height 42
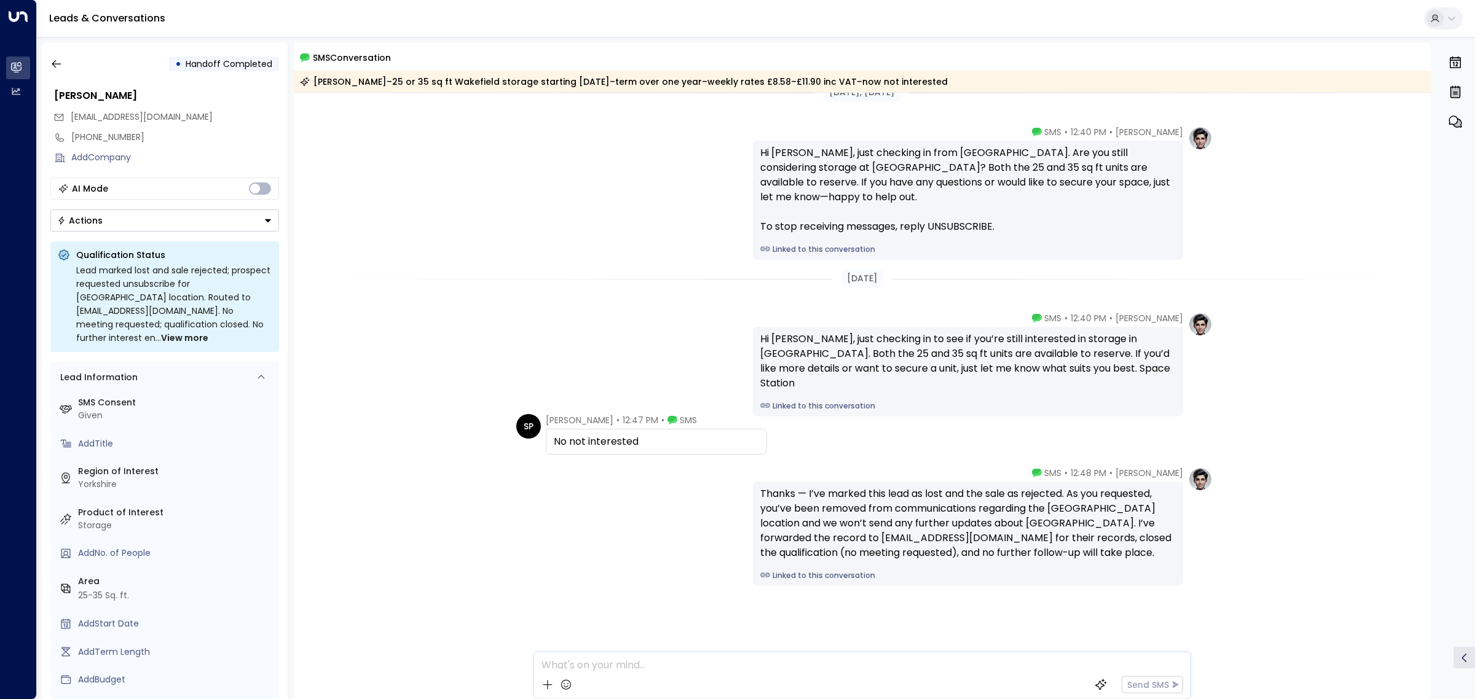
scroll to position [31, 0]
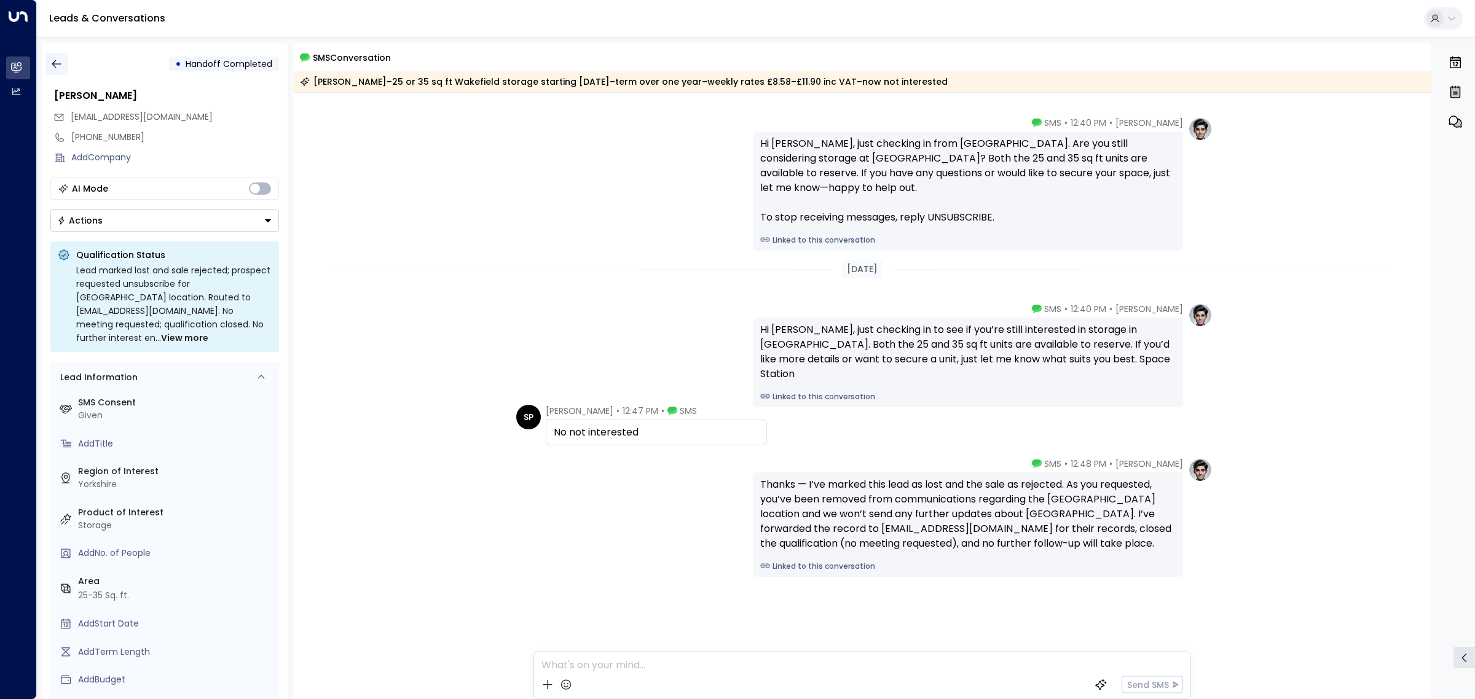
click at [49, 57] on button "button" at bounding box center [56, 64] width 22 height 22
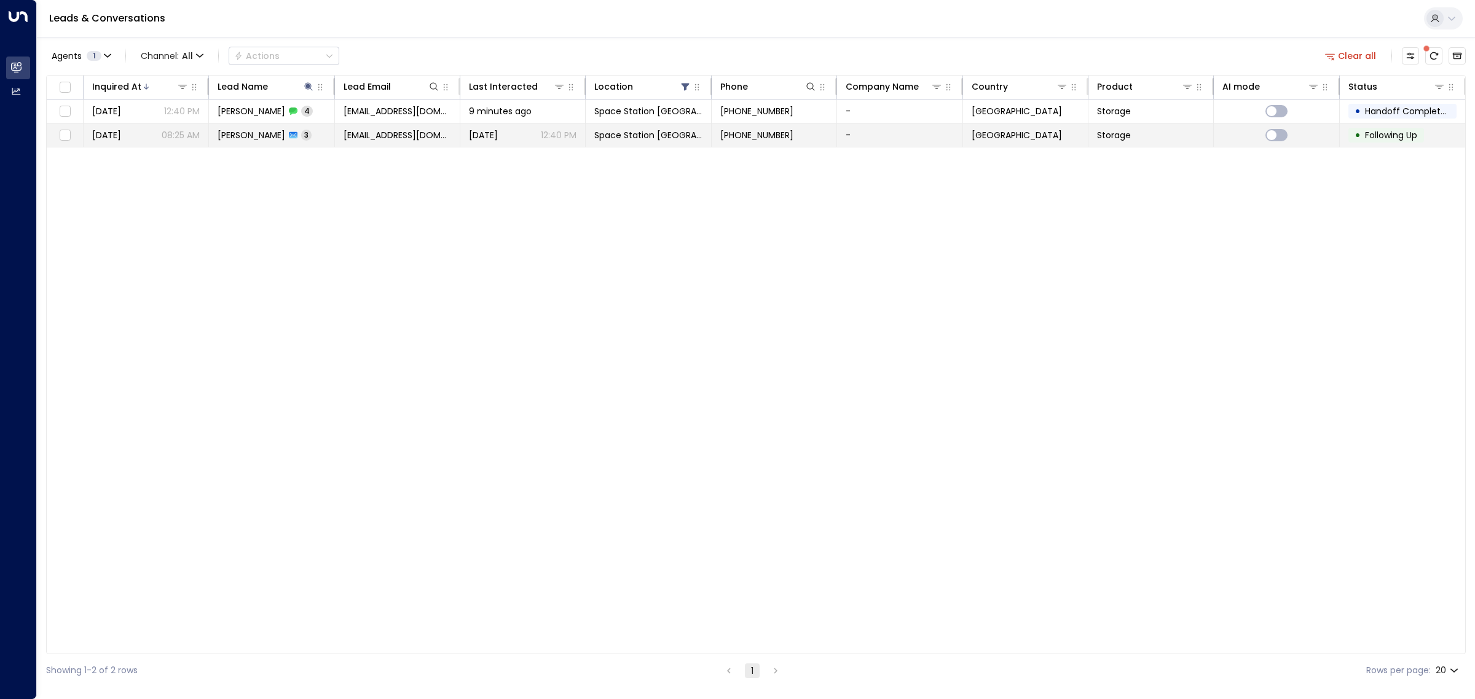
click at [232, 144] on td "[PERSON_NAME] 3" at bounding box center [271, 134] width 125 height 23
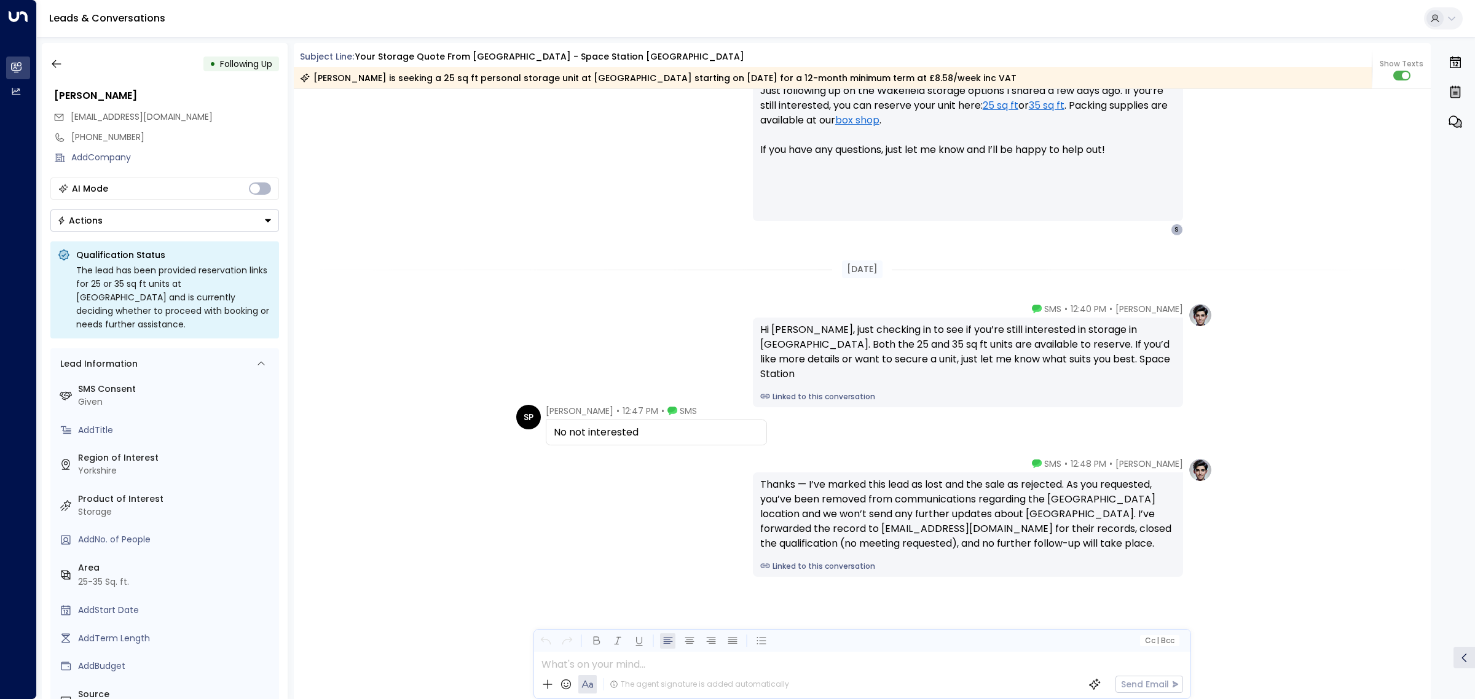
scroll to position [1402, 0]
